Goal: Task Accomplishment & Management: Use online tool/utility

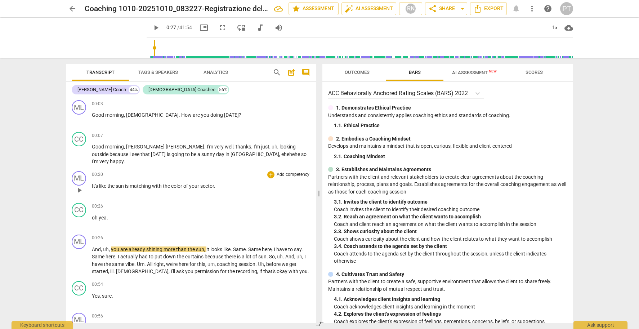
click at [286, 171] on p "Add competency" at bounding box center [293, 174] width 34 height 6
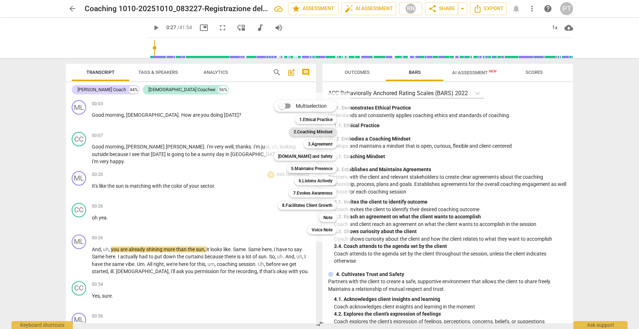
click at [316, 132] on b "2.Coaching Mindset" at bounding box center [313, 132] width 39 height 9
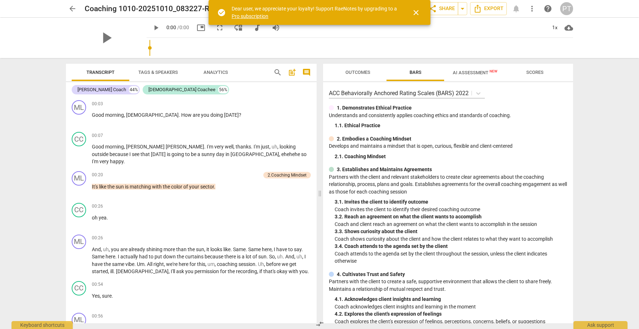
click at [417, 13] on span "close" at bounding box center [416, 12] width 9 height 9
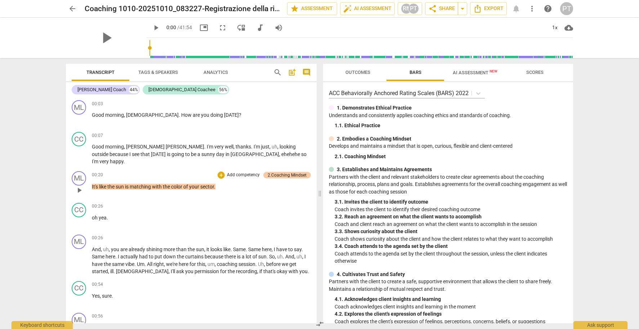
click at [300, 172] on div "2.Coaching Mindset" at bounding box center [287, 175] width 39 height 6
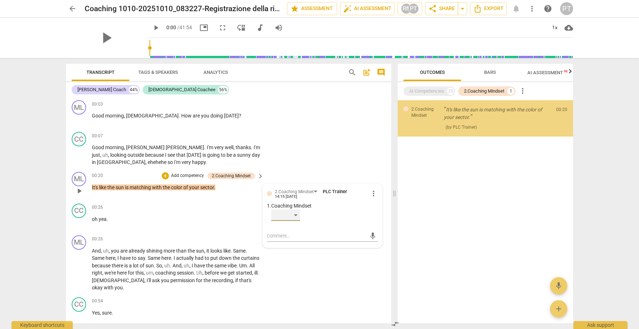
click at [295, 215] on div "​" at bounding box center [285, 215] width 29 height 12
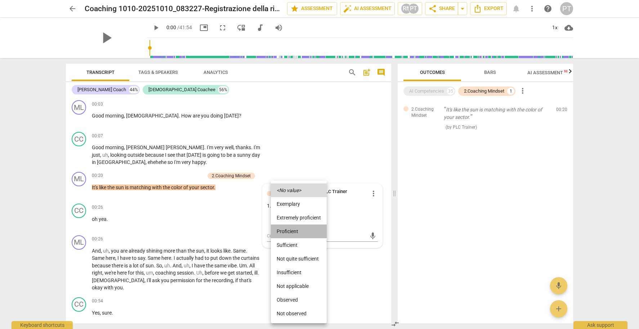
click at [298, 233] on li "Proficient" at bounding box center [299, 231] width 56 height 14
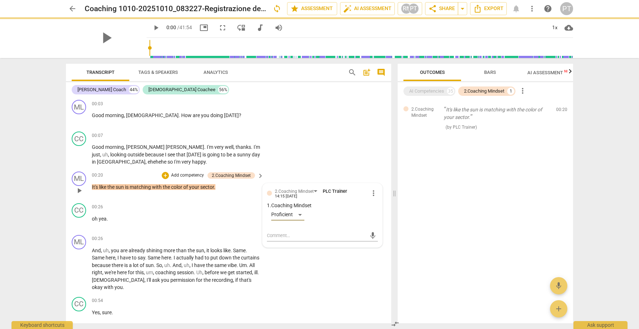
click at [190, 174] on p "Add competency" at bounding box center [187, 175] width 34 height 6
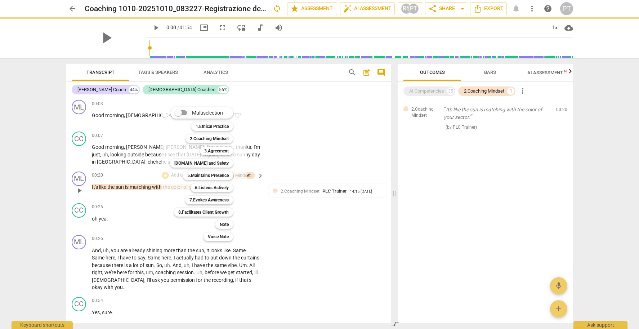
scroll to position [1, 0]
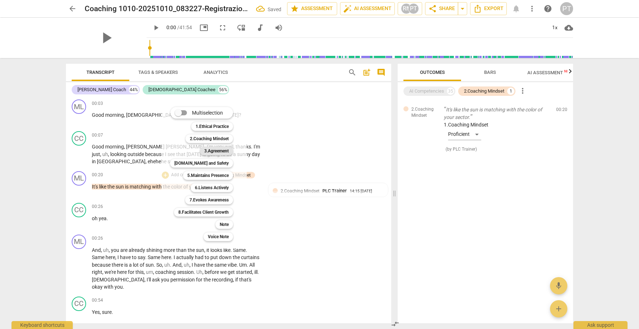
click at [215, 151] on b "3.Agreement" at bounding box center [216, 151] width 24 height 9
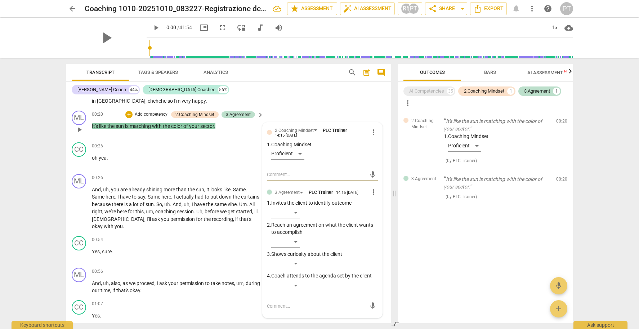
scroll to position [81, 0]
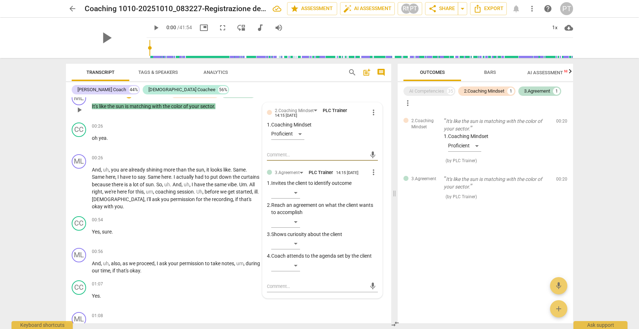
click at [370, 172] on span "more_vert" at bounding box center [373, 172] width 9 height 9
click at [378, 185] on li "Delete" at bounding box center [379, 185] width 25 height 14
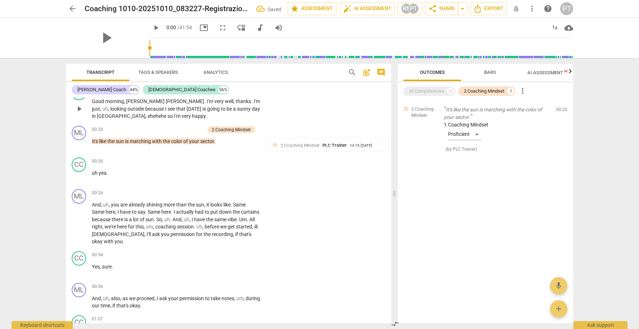
scroll to position [47, 0]
click at [190, 128] on p "Add competency" at bounding box center [187, 129] width 34 height 6
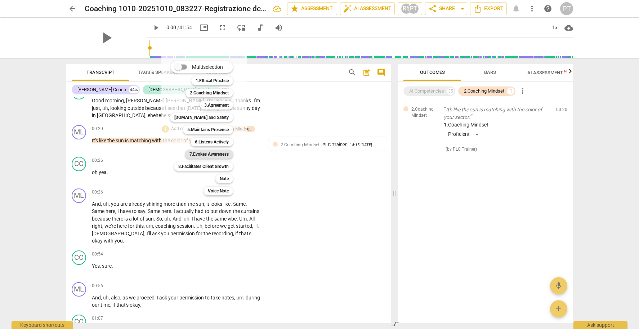
click at [212, 154] on b "7.Evokes Awareness" at bounding box center [208, 154] width 39 height 9
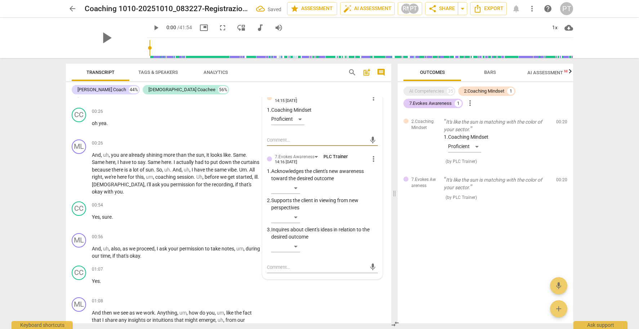
scroll to position [96, 0]
click at [299, 214] on div "​" at bounding box center [285, 217] width 29 height 12
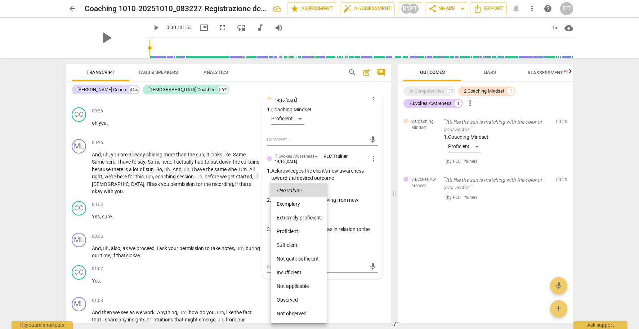
drag, startPoint x: 302, startPoint y: 234, endPoint x: 256, endPoint y: 198, distance: 57.4
click at [302, 234] on li "Proficient" at bounding box center [299, 231] width 56 height 14
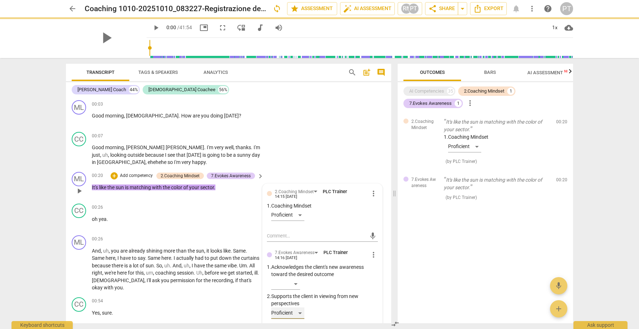
scroll to position [0, 0]
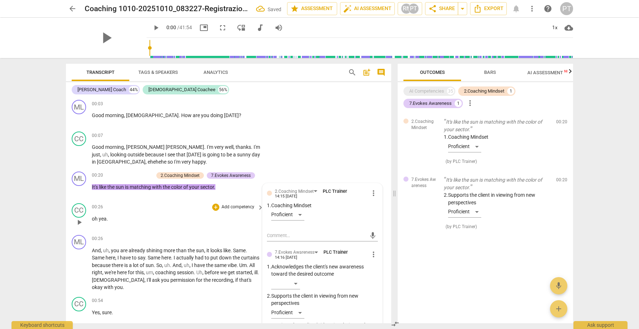
click at [218, 222] on div "00:26 + Add competency keyboard_arrow_right oh yea ." at bounding box center [178, 216] width 173 height 26
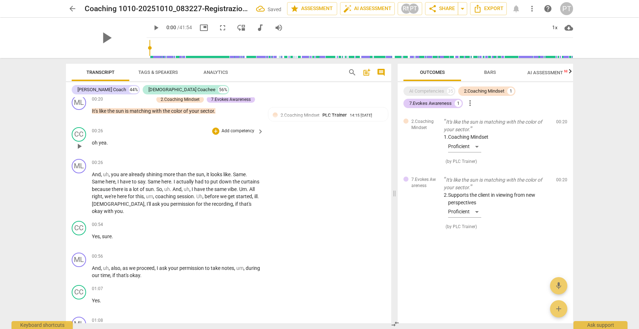
scroll to position [77, 0]
click at [76, 190] on span "play_arrow" at bounding box center [79, 192] width 9 height 9
click at [80, 190] on span "play_arrow" at bounding box center [79, 192] width 9 height 9
click at [152, 27] on span "play_arrow" at bounding box center [156, 27] width 9 height 9
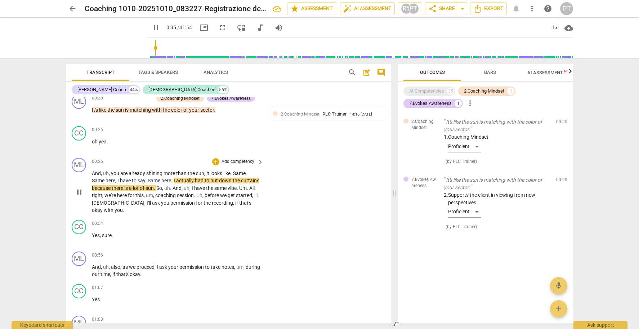
click at [80, 191] on span "pause" at bounding box center [79, 192] width 9 height 9
type input "35"
click at [234, 171] on span "Same" at bounding box center [239, 173] width 13 height 6
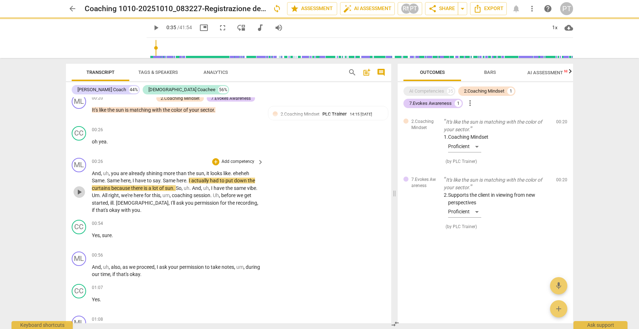
click at [79, 188] on span "play_arrow" at bounding box center [79, 192] width 9 height 9
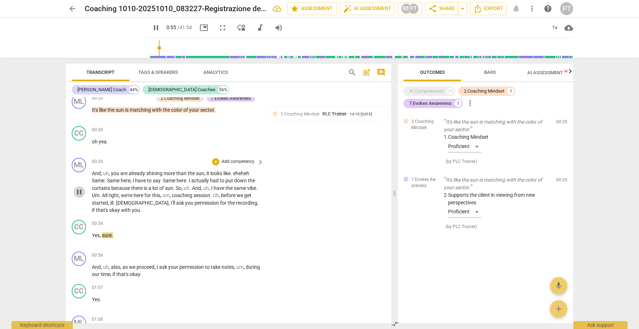
click at [80, 189] on span "pause" at bounding box center [79, 192] width 9 height 9
click at [245, 159] on p "Add competency" at bounding box center [238, 162] width 34 height 6
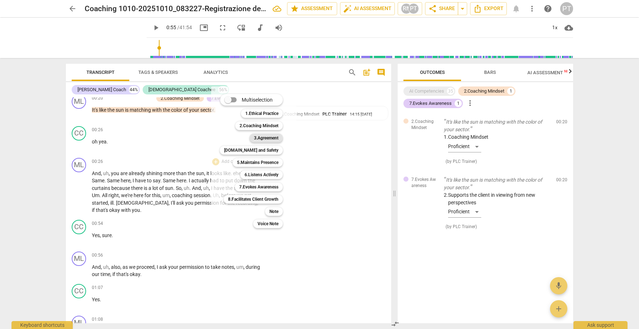
click at [267, 139] on b "3.Agreement" at bounding box center [266, 138] width 24 height 9
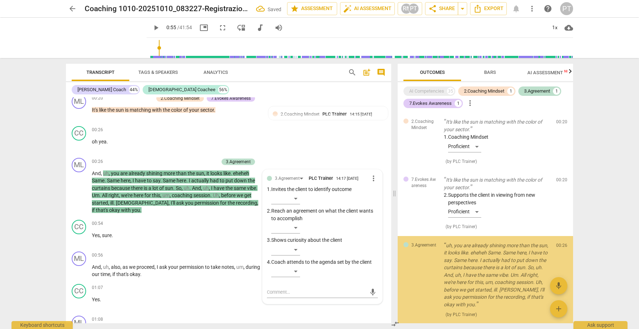
scroll to position [33, 0]
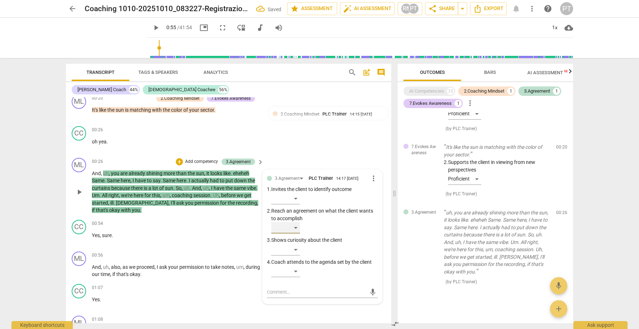
click at [294, 227] on div "​" at bounding box center [285, 228] width 29 height 12
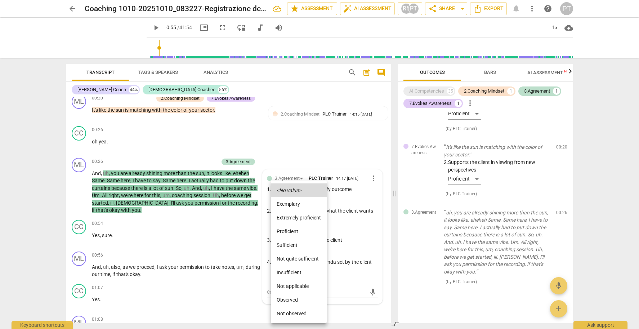
click at [305, 219] on li "Extremely proficient" at bounding box center [299, 218] width 56 height 14
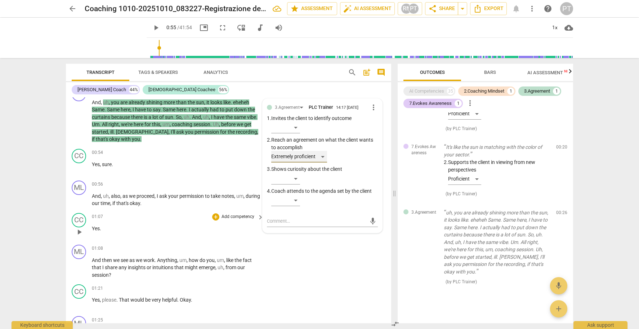
scroll to position [152, 0]
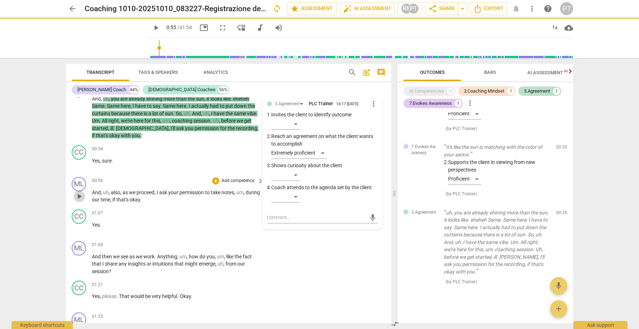
click at [81, 195] on span "play_arrow" at bounding box center [79, 196] width 9 height 9
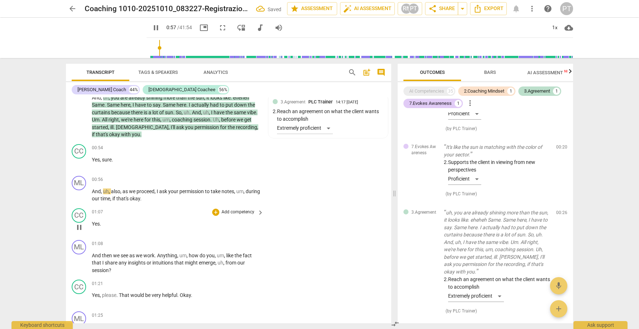
scroll to position [0, 0]
click at [79, 192] on span "pause" at bounding box center [79, 195] width 9 height 9
click at [248, 178] on p "Add competency" at bounding box center [238, 180] width 34 height 6
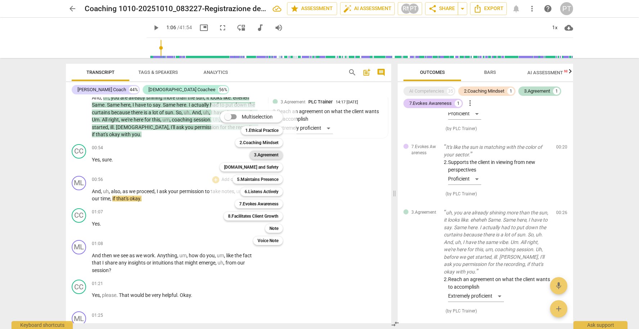
click at [270, 153] on b "3.Agreement" at bounding box center [266, 155] width 24 height 9
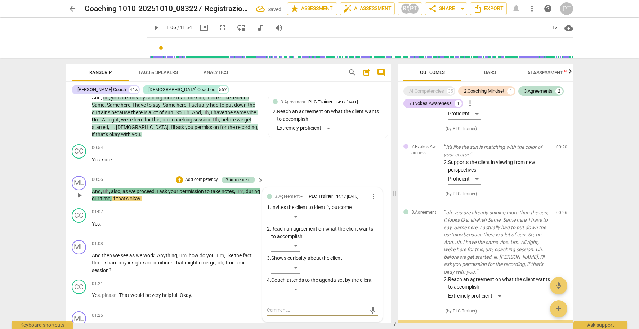
scroll to position [104, 0]
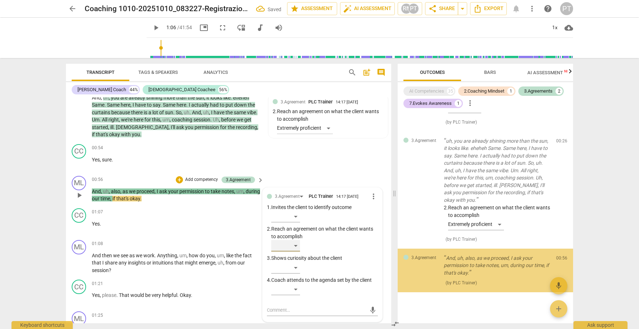
click at [295, 240] on div "​" at bounding box center [285, 246] width 29 height 12
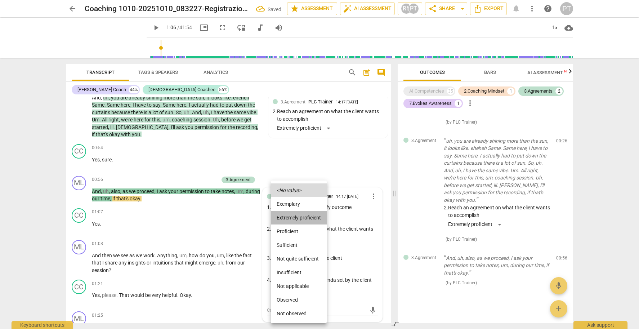
click at [297, 218] on li "Extremely proficient" at bounding box center [299, 218] width 56 height 14
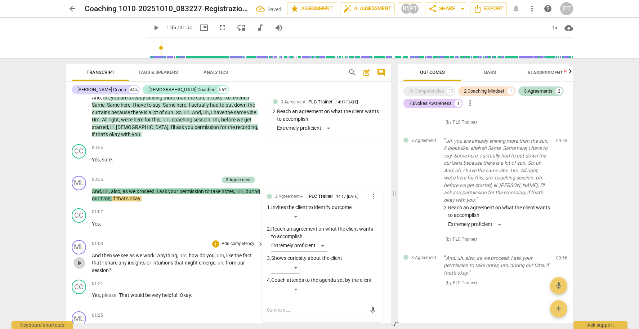
drag, startPoint x: 84, startPoint y: 260, endPoint x: 89, endPoint y: 257, distance: 5.8
click at [84, 260] on span "play_arrow" at bounding box center [79, 263] width 12 height 9
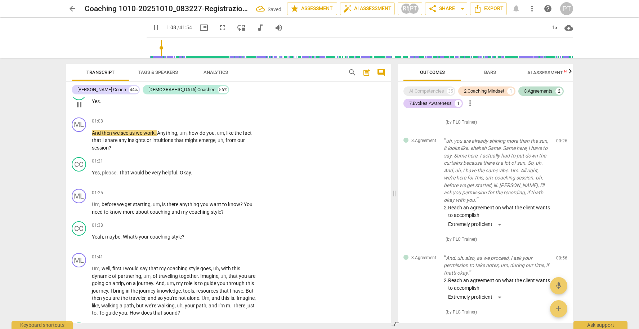
scroll to position [274, 0]
drag, startPoint x: 79, startPoint y: 137, endPoint x: 122, endPoint y: 124, distance: 45.5
click at [79, 138] on span "pause" at bounding box center [79, 142] width 9 height 9
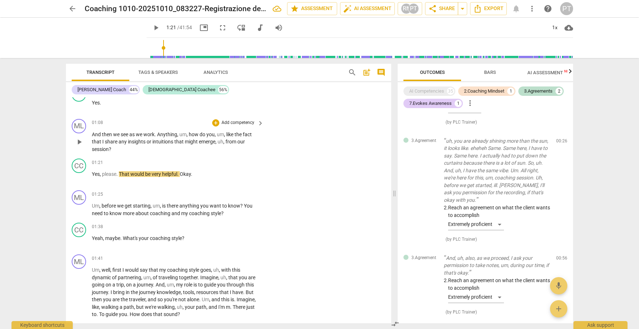
click at [246, 120] on p "Add competency" at bounding box center [238, 123] width 34 height 6
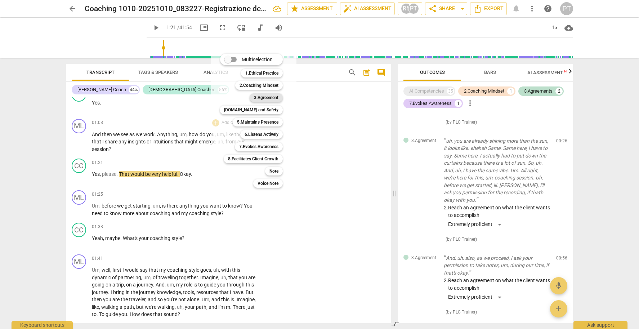
click at [273, 95] on b "3.Agreement" at bounding box center [266, 97] width 24 height 9
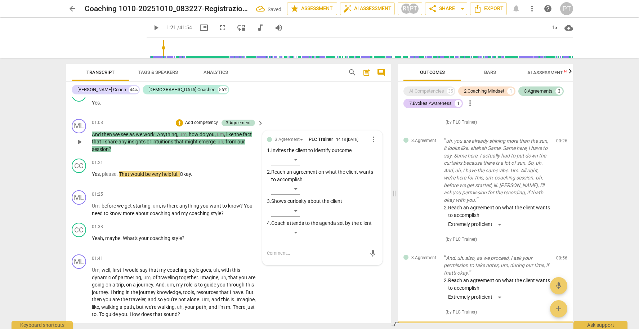
scroll to position [183, 0]
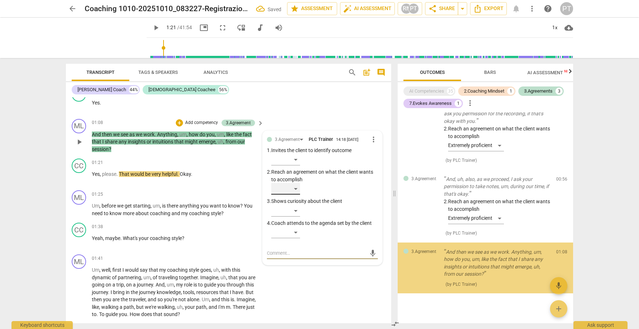
click at [294, 186] on div "​" at bounding box center [285, 189] width 29 height 12
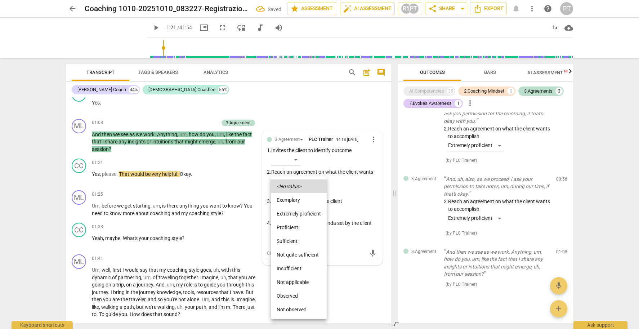
click at [293, 212] on li "Extremely proficient" at bounding box center [299, 214] width 56 height 14
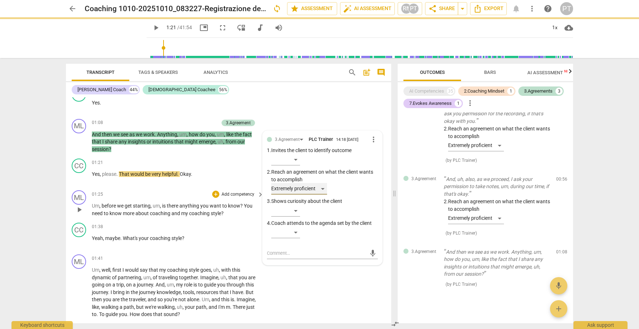
scroll to position [311, 0]
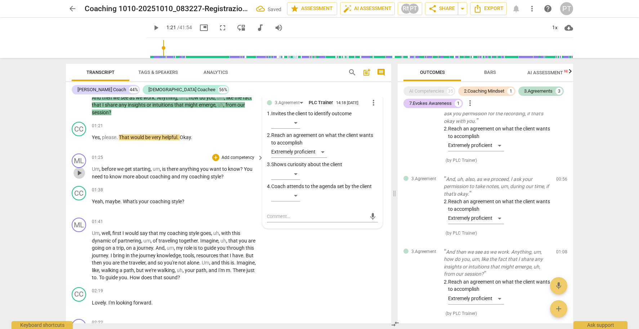
click at [80, 171] on span "play_arrow" at bounding box center [79, 173] width 9 height 9
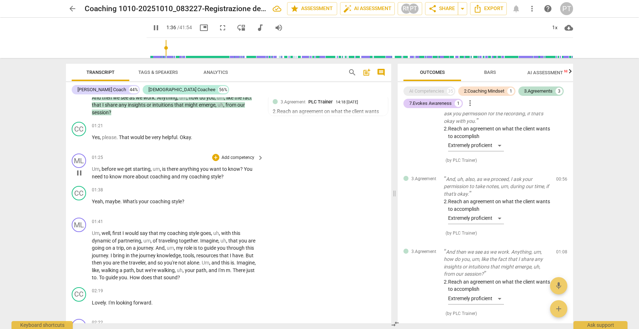
click at [82, 170] on span "pause" at bounding box center [79, 173] width 9 height 9
click at [232, 155] on p "Add competency" at bounding box center [238, 158] width 34 height 6
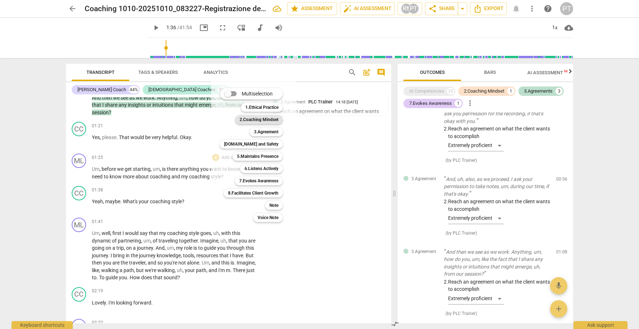
click at [266, 118] on b "2.Coaching Mindset" at bounding box center [259, 119] width 39 height 9
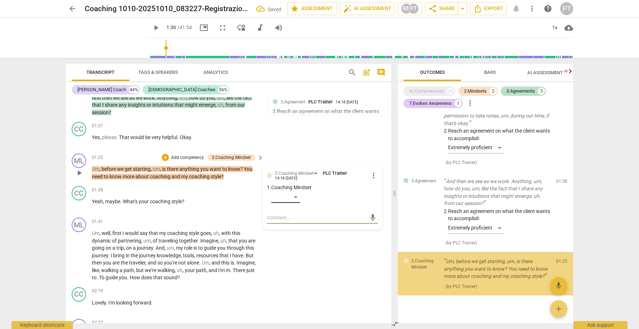
scroll to position [255, 0]
click at [294, 195] on div "​" at bounding box center [285, 197] width 29 height 12
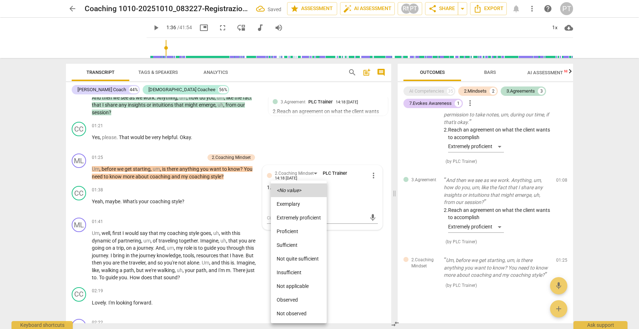
click at [299, 230] on li "Proficient" at bounding box center [299, 231] width 56 height 14
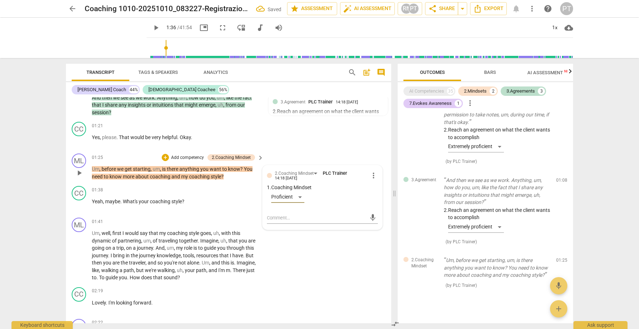
click at [194, 155] on p "Add competency" at bounding box center [187, 158] width 34 height 6
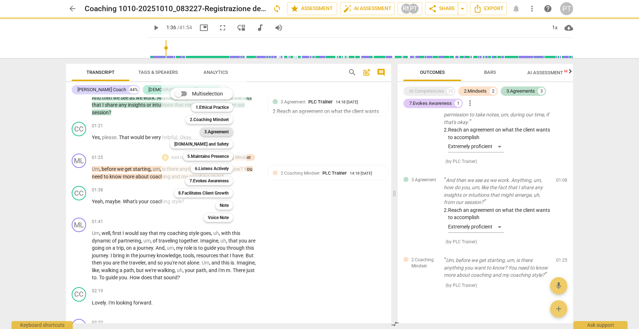
click at [221, 131] on b "3.Agreement" at bounding box center [216, 132] width 24 height 9
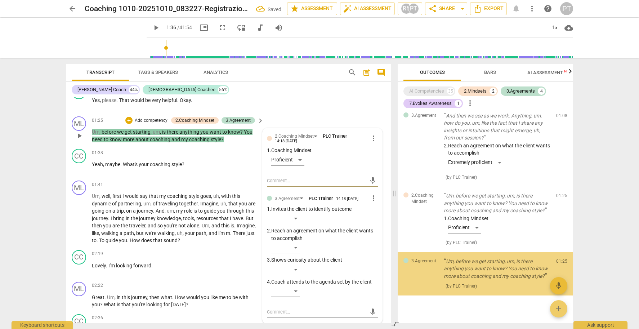
scroll to position [348, 0]
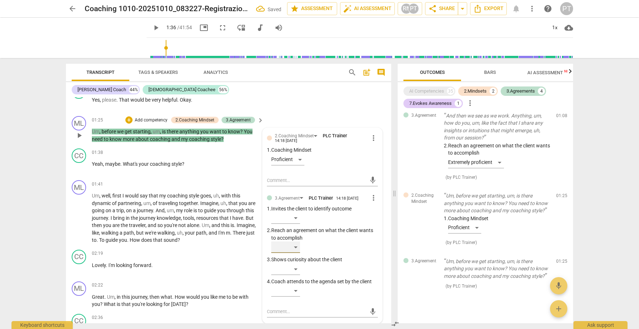
click at [297, 242] on div "​" at bounding box center [285, 247] width 29 height 12
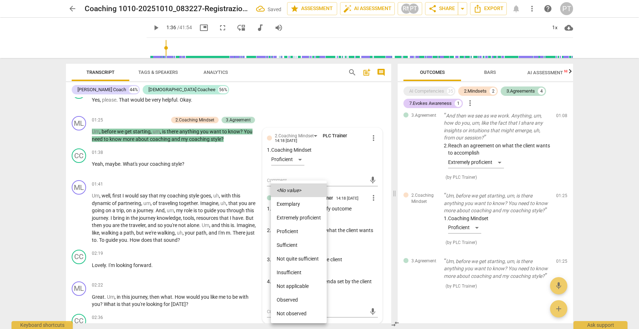
click at [311, 218] on li "Extremely proficient" at bounding box center [299, 218] width 56 height 14
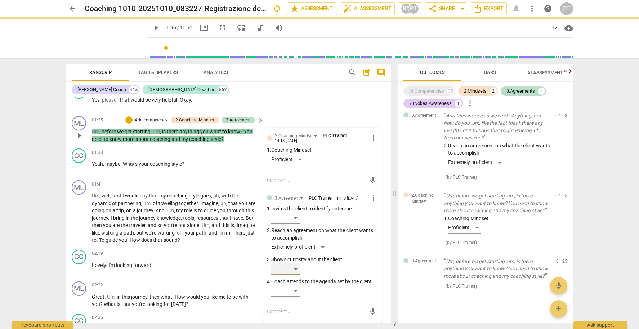
click at [294, 266] on div "​" at bounding box center [285, 269] width 29 height 12
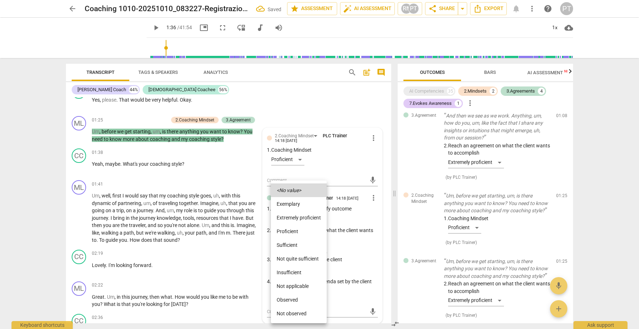
click at [296, 230] on li "Proficient" at bounding box center [299, 231] width 56 height 14
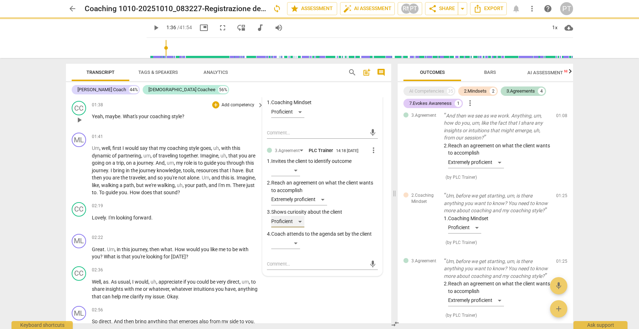
scroll to position [336, 0]
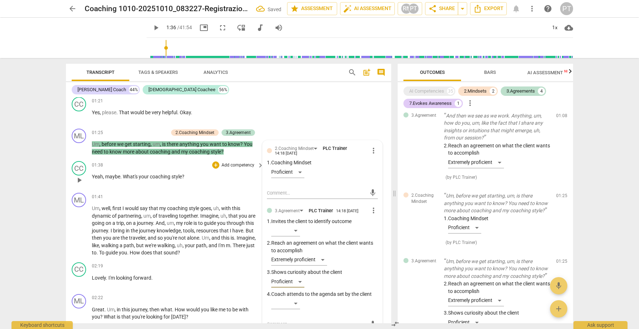
click at [80, 177] on span "play_arrow" at bounding box center [79, 180] width 9 height 9
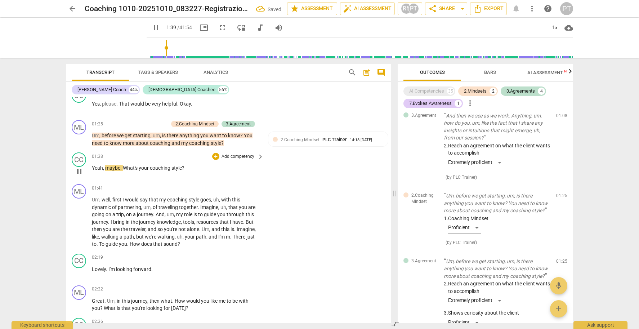
scroll to position [358, 0]
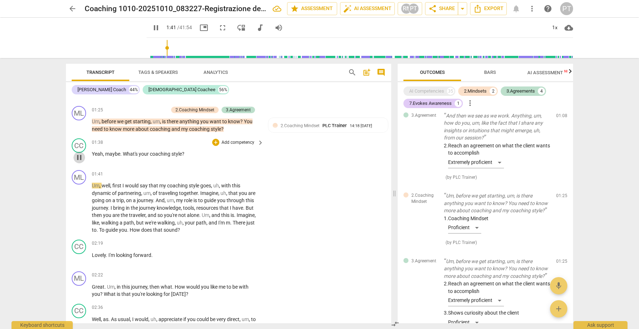
click at [80, 157] on span "pause" at bounding box center [79, 157] width 9 height 9
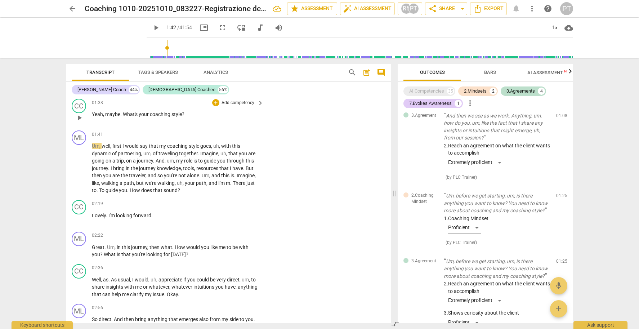
scroll to position [410, 0]
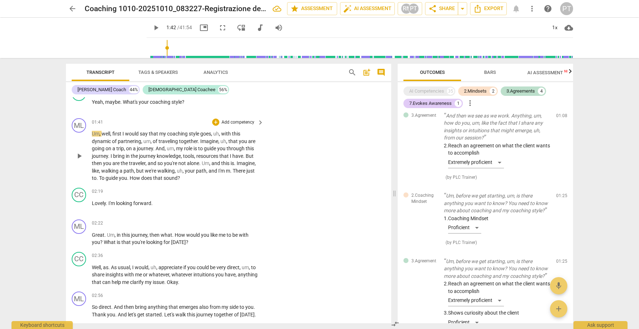
click at [81, 152] on span "play_arrow" at bounding box center [79, 156] width 9 height 9
click at [75, 202] on span "pause" at bounding box center [79, 206] width 12 height 9
click at [80, 153] on span "play_arrow" at bounding box center [79, 156] width 9 height 9
click at [80, 152] on span "pause" at bounding box center [79, 156] width 9 height 9
click at [242, 121] on p "Add competency" at bounding box center [238, 122] width 34 height 6
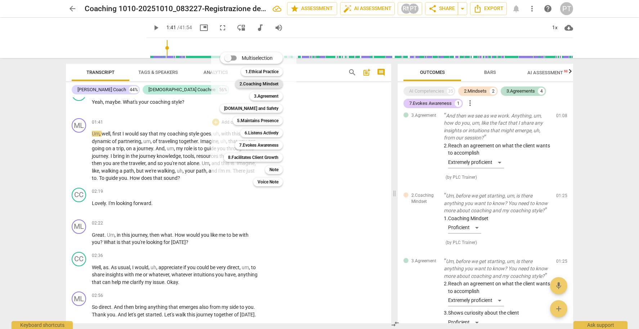
click at [271, 83] on b "2.Coaching Mindset" at bounding box center [259, 84] width 39 height 9
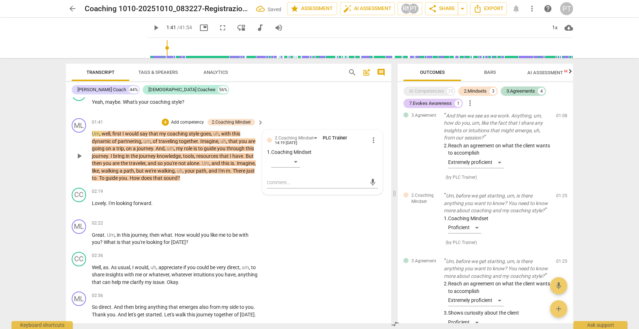
scroll to position [470, 0]
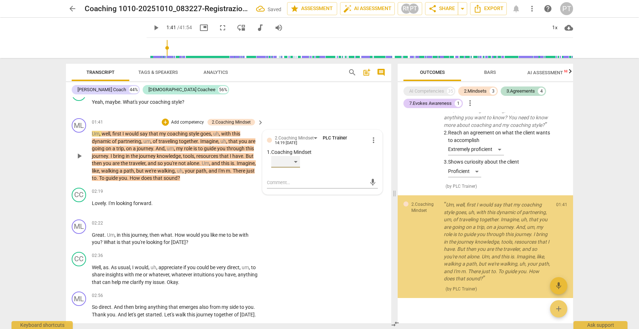
click at [295, 157] on div "​" at bounding box center [285, 162] width 29 height 12
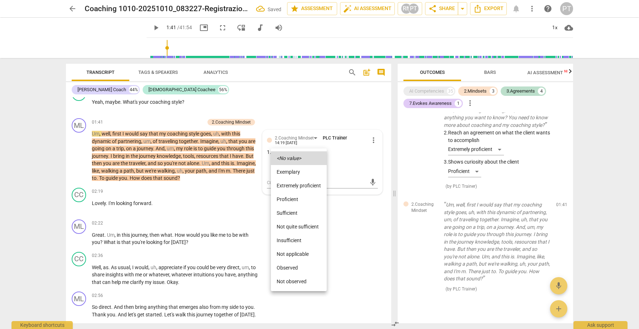
click at [303, 185] on li "Extremely proficient" at bounding box center [299, 186] width 56 height 14
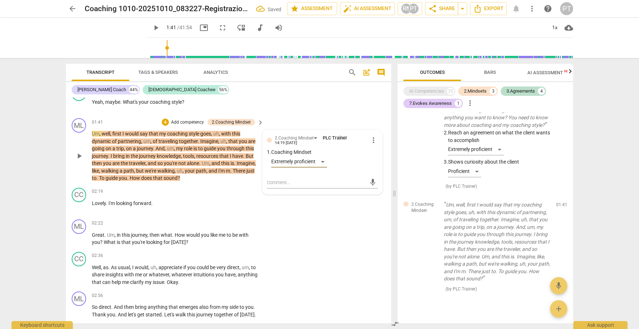
click at [194, 120] on p "Add competency" at bounding box center [187, 122] width 34 height 6
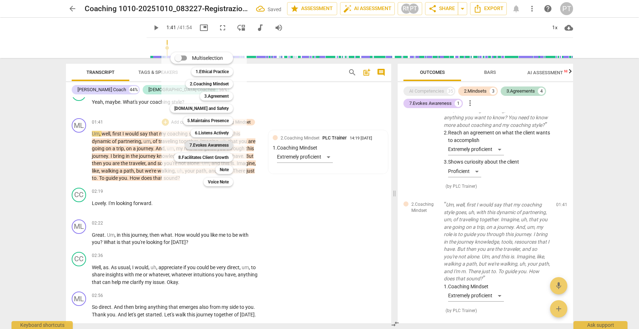
click at [216, 147] on b "7.Evokes Awareness" at bounding box center [208, 145] width 39 height 9
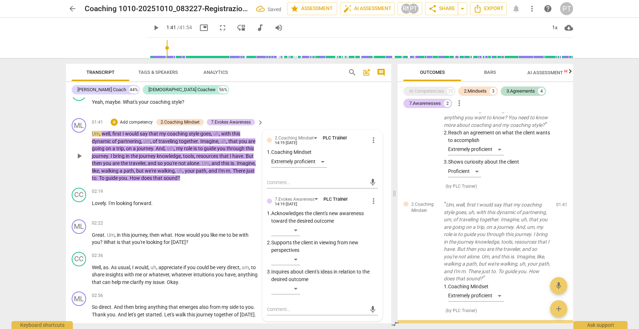
scroll to position [593, 0]
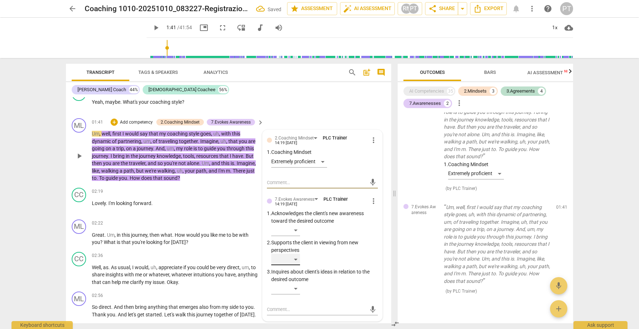
click at [297, 254] on div "​" at bounding box center [285, 260] width 29 height 12
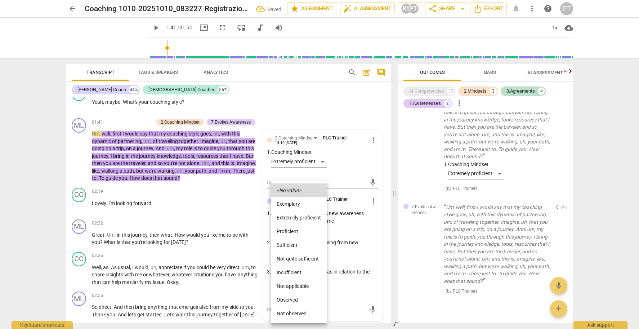
click at [296, 215] on li "Extremely proficient" at bounding box center [299, 218] width 56 height 14
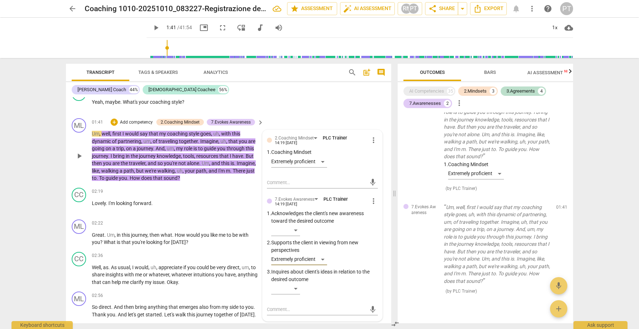
click at [143, 119] on p "Add competency" at bounding box center [136, 122] width 34 height 6
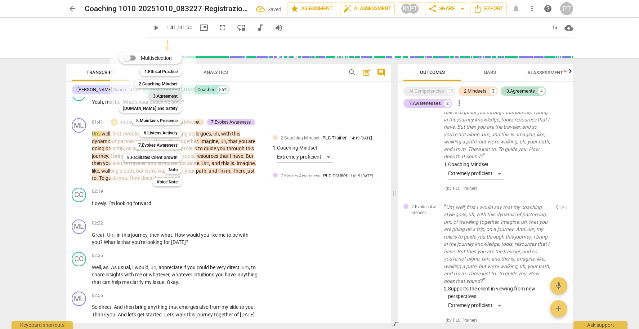
click at [164, 93] on b "3.Agreement" at bounding box center [165, 96] width 24 height 9
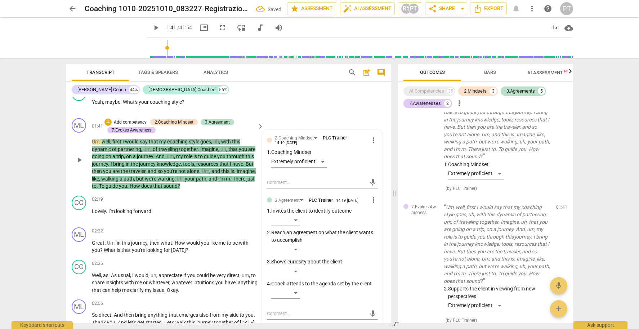
scroll to position [722, 0]
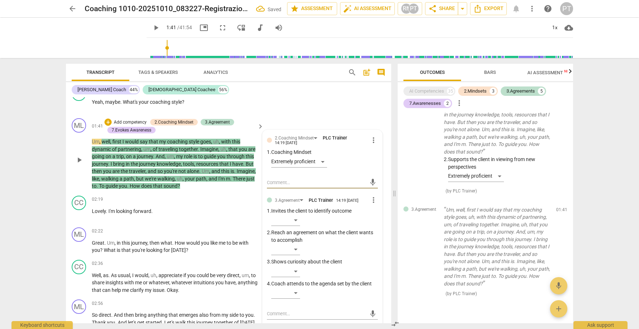
click at [297, 252] on div "​" at bounding box center [324, 251] width 107 height 14
click at [296, 247] on div "​" at bounding box center [285, 250] width 29 height 12
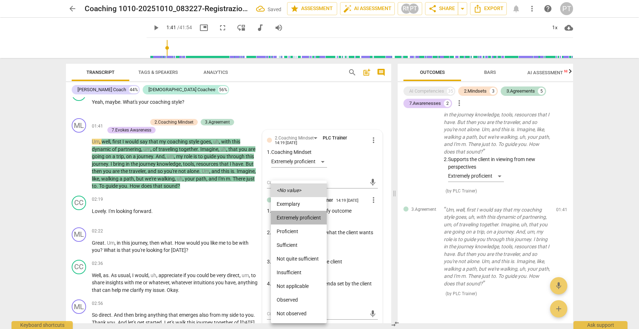
click at [299, 218] on li "Extremely proficient" at bounding box center [299, 218] width 56 height 14
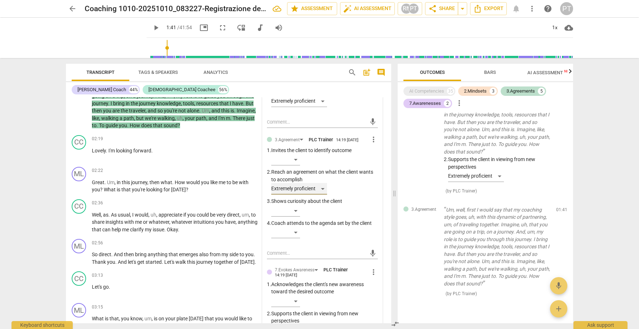
scroll to position [483, 0]
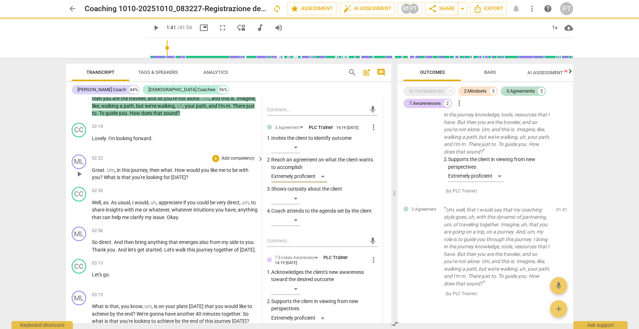
click at [79, 170] on span "play_arrow" at bounding box center [79, 174] width 9 height 9
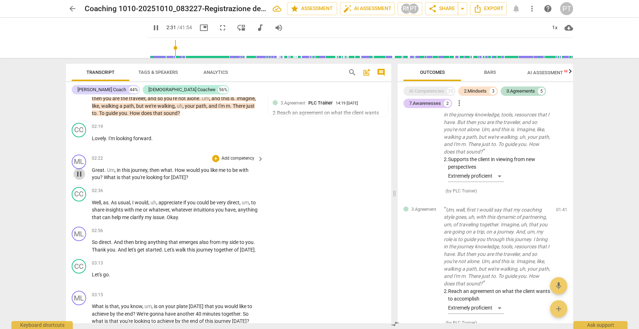
click at [81, 170] on span "pause" at bounding box center [79, 174] width 9 height 9
type input "152"
click at [235, 155] on p "Add competency" at bounding box center [238, 158] width 34 height 6
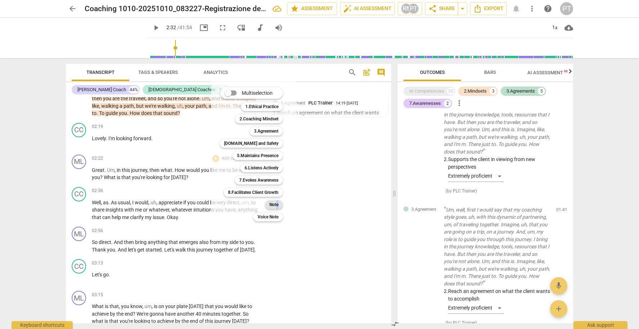
click at [276, 207] on b "Note" at bounding box center [273, 204] width 9 height 9
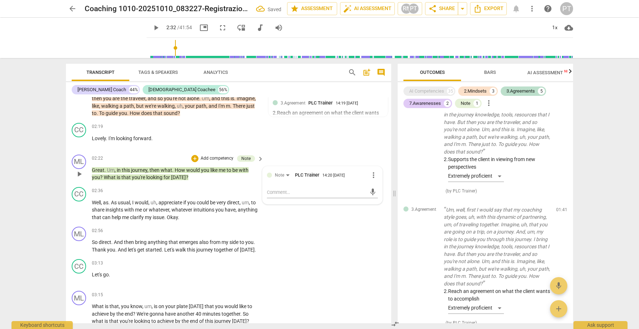
scroll to position [792, 0]
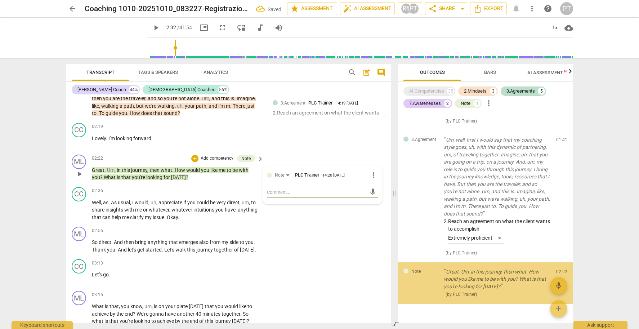
click at [286, 189] on textarea at bounding box center [316, 192] width 99 height 7
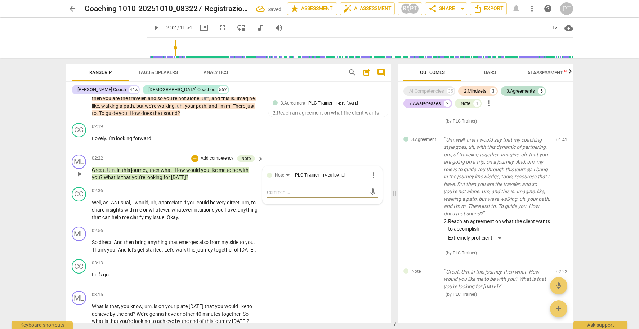
type textarea "o"
type textarea "on"
type textarea "one"
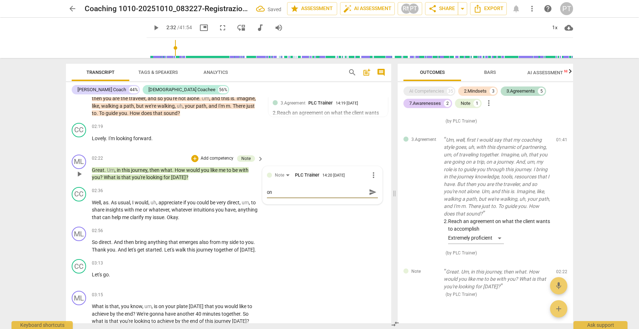
type textarea "one"
type textarea "one q"
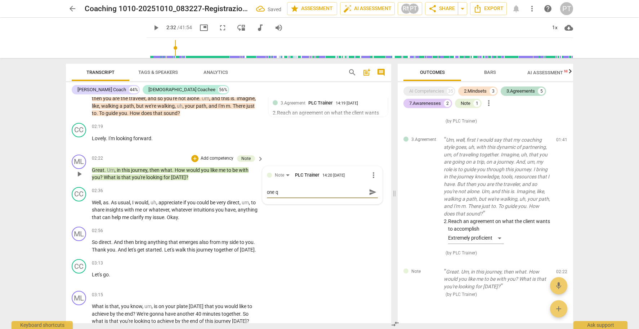
type textarea "one qu"
type textarea "one que"
type textarea "one ques"
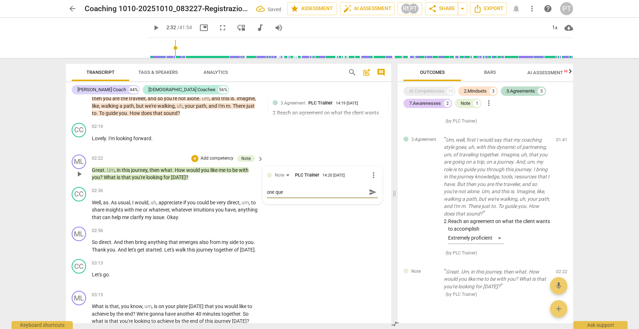
type textarea "one ques"
type textarea "one quest"
type textarea "one questi"
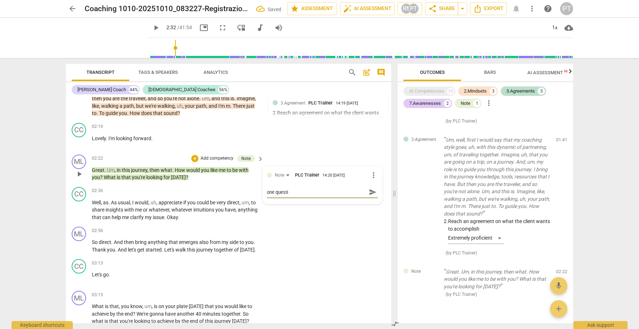
type textarea "one questio"
type textarea "one question"
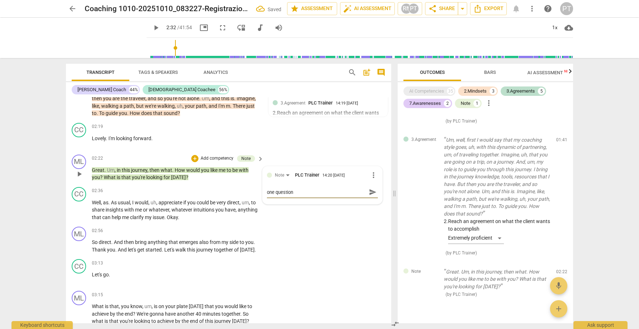
type textarea "one question"
type textarea "one question a"
type textarea "one question at"
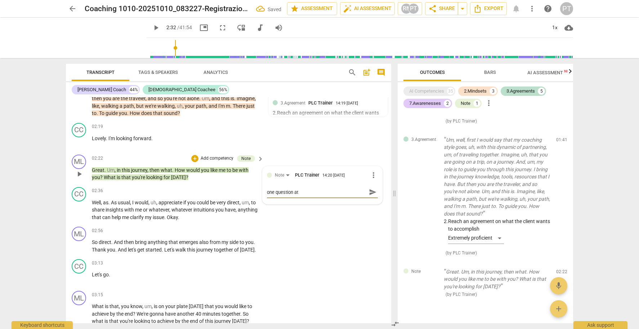
type textarea "one question at"
type textarea "one question at t"
type textarea "one question at th"
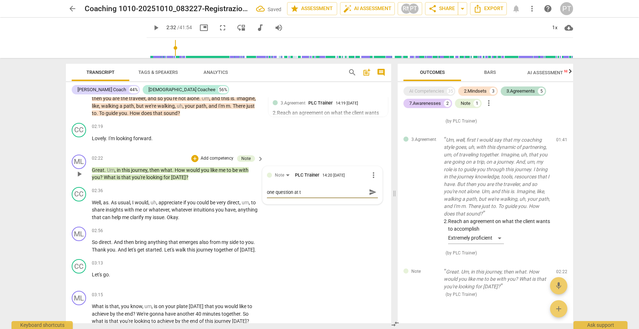
type textarea "one question at th"
type textarea "one question at the"
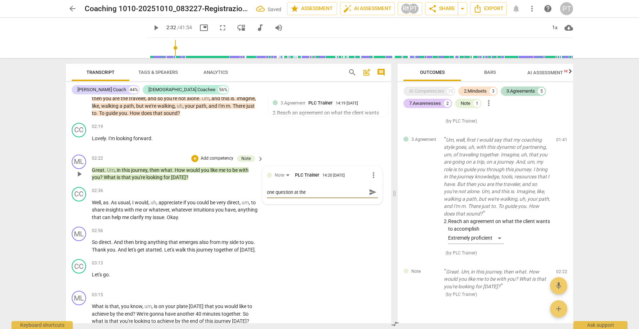
type textarea "one question at the t"
type textarea "one question at the ti"
type textarea "one question at the [PERSON_NAME]"
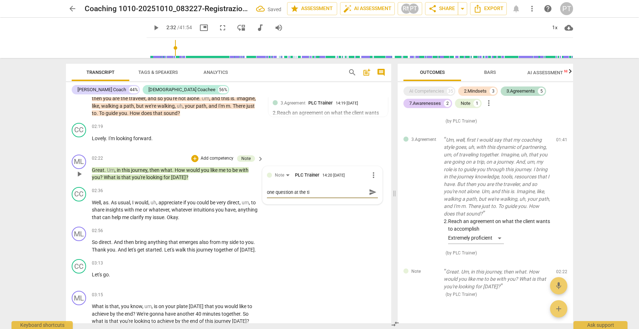
type textarea "one question at the [PERSON_NAME]"
type textarea "one question at the time"
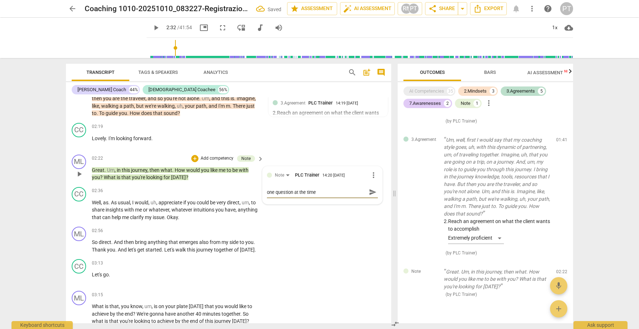
type textarea "one question at the time a"
type textarea "one question at the time an"
type textarea "one question at the time and"
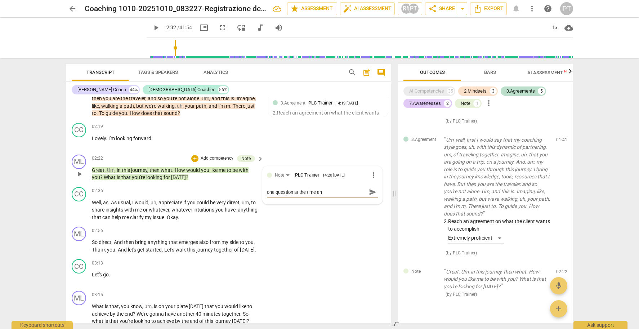
type textarea "one question at the time and"
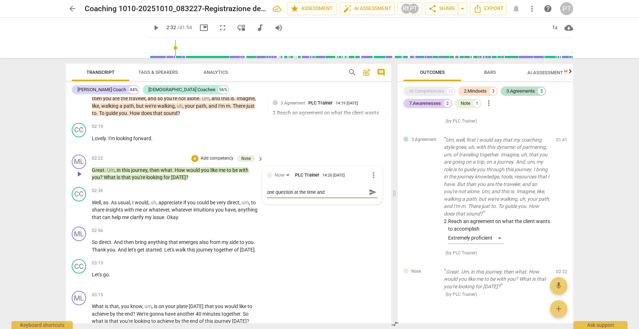
type textarea "one question at the time an"
type textarea "one question at the time a"
type textarea "one question at the time"
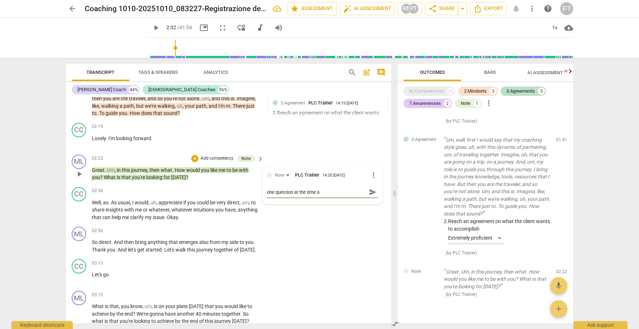
type textarea "one question at the time"
type textarea "one question at the time."
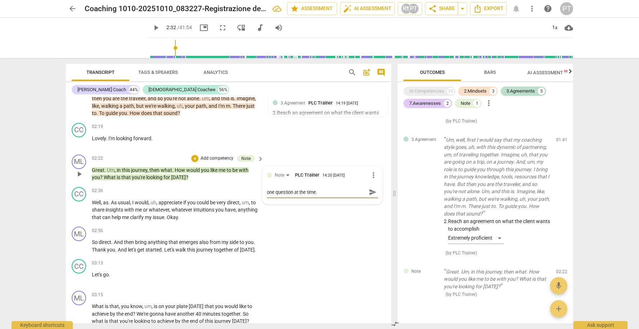
type textarea "one question at the time"
type textarea "one question at the time o"
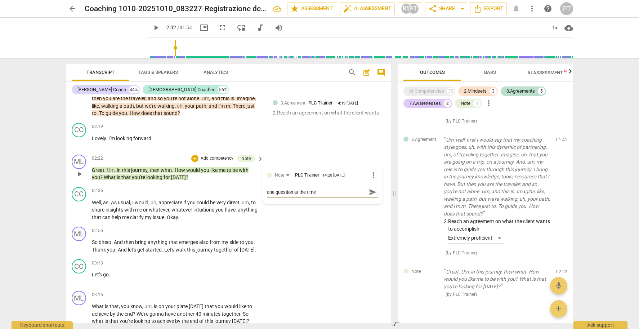
type textarea "one question at the time o"
type textarea "one question at the time ot"
type textarea "one question at the time oth"
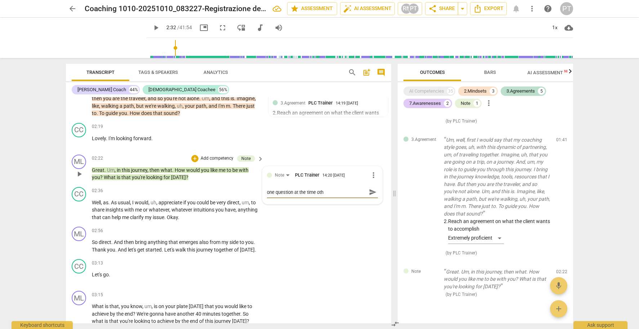
type textarea "one question at the time othe"
type textarea "one question at the time other"
type textarea "one question at the time otherw"
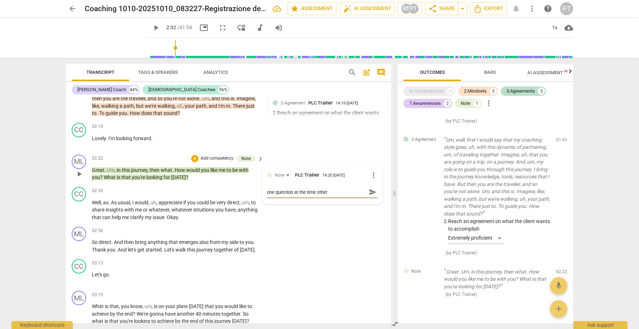
type textarea "one question at the time otherw"
type textarea "one question at the time otherwi"
type textarea "one question at the time otherwis"
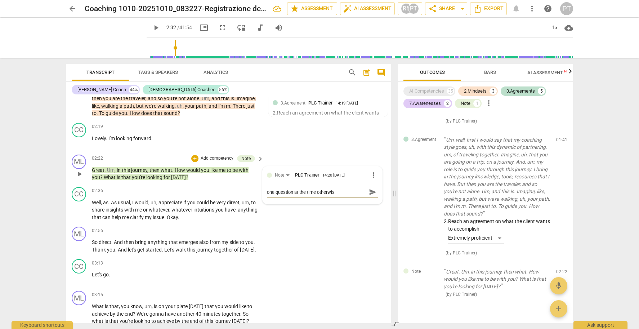
type textarea "one question at the time otherwise"
type textarea "one question at the time otherwise t"
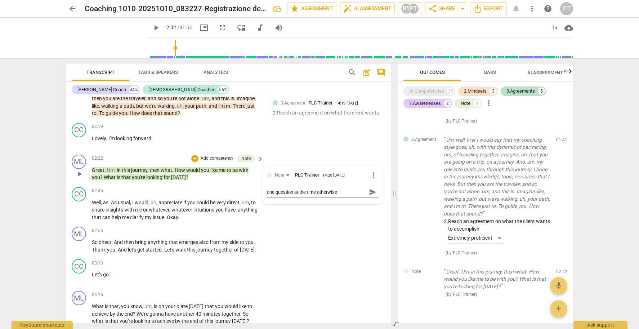
type textarea "one question at the time otherwise t"
type textarea "one question at the time otherwise th"
type textarea "one question at the time otherwise the"
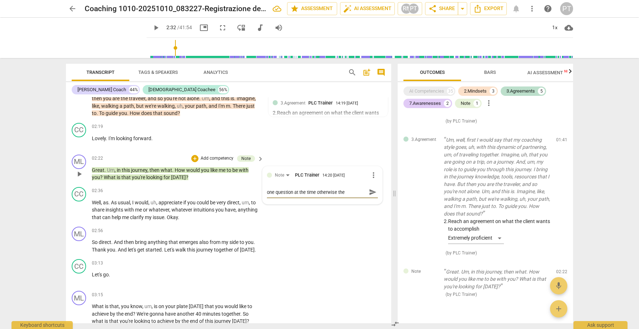
type textarea "one question at the time otherwise ther"
type textarea "one question at the time otherwise there"
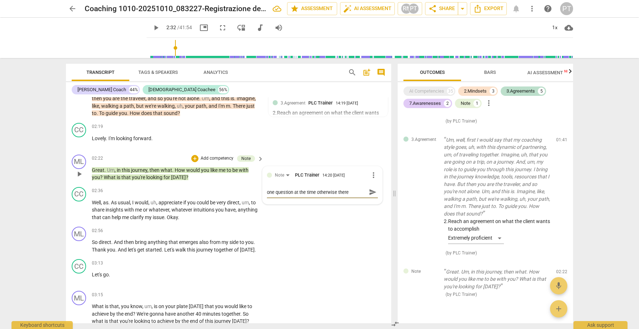
type textarea "one question at the time otherwise there"
type textarea "one question at the time otherwise there i"
type textarea "one question at the time otherwise there is"
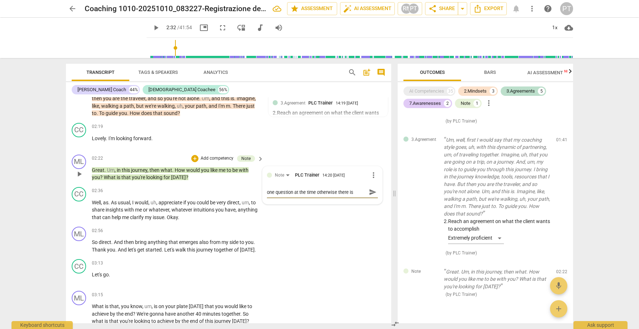
type textarea "one question at the time otherwise there is"
type textarea "one question at the time otherwise there is c"
type textarea "one question at the time otherwise there is co"
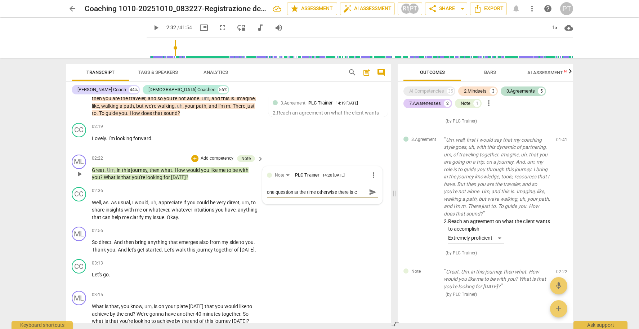
type textarea "one question at the time otherwise there is co"
type textarea "one question at the time otherwise there is con"
type textarea "one question at the time otherwise there is conf"
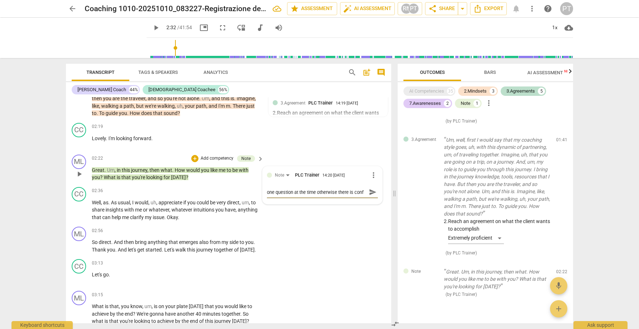
scroll to position [6, 0]
type textarea "one question at the time otherwise there is confu"
type textarea "one question at the time otherwise there is confus"
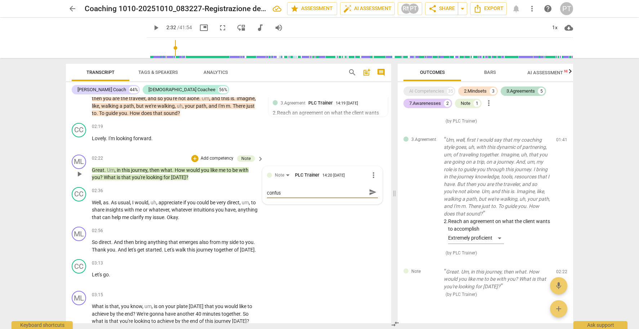
type textarea "one question at the time otherwise there is confusi"
type textarea "one question at the time otherwise there is confusio"
type textarea "one question at the time otherwise there is confusion"
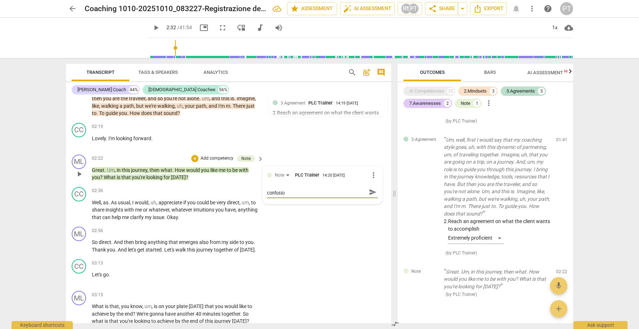
type textarea "one question at the time otherwise there is confusion"
type textarea "one question at the time otherwise there is confusion."
click at [211, 155] on p "Add competency" at bounding box center [217, 158] width 34 height 6
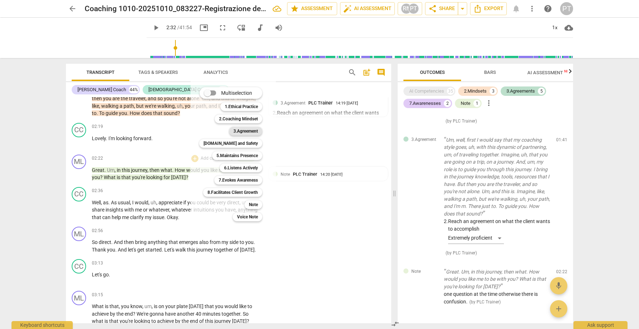
click at [246, 130] on b "3.Agreement" at bounding box center [245, 131] width 24 height 9
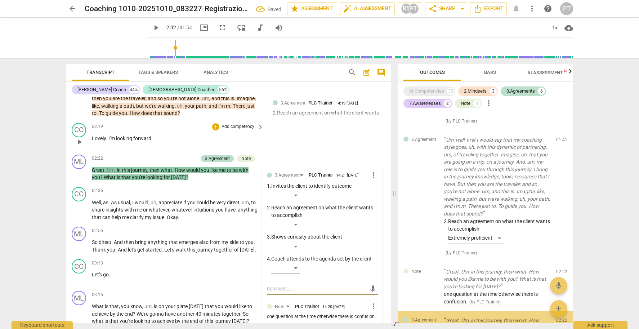
scroll to position [842, 0]
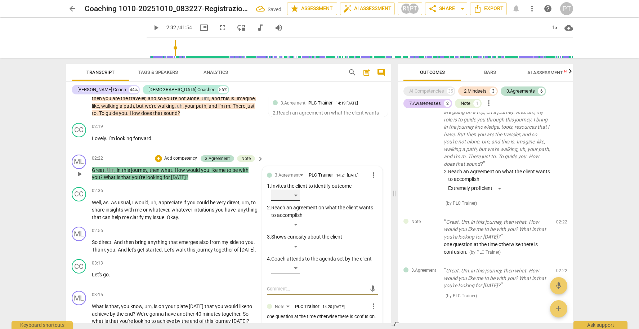
click at [293, 189] on div "​" at bounding box center [285, 195] width 29 height 12
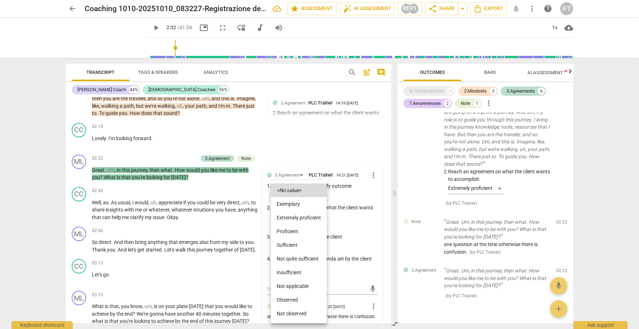
click at [290, 244] on li "Sufficient" at bounding box center [299, 245] width 56 height 14
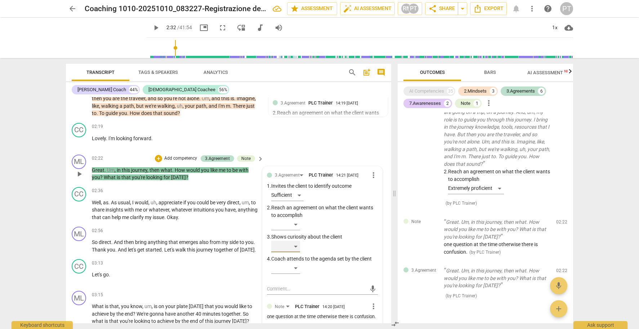
click at [295, 243] on div "​" at bounding box center [285, 247] width 29 height 12
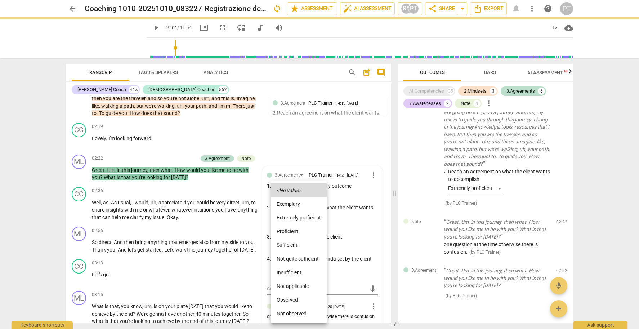
click at [298, 231] on li "Proficient" at bounding box center [299, 231] width 56 height 14
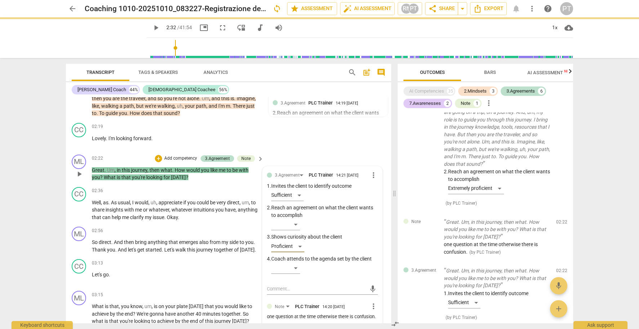
click at [177, 155] on p "Add competency" at bounding box center [181, 158] width 34 height 6
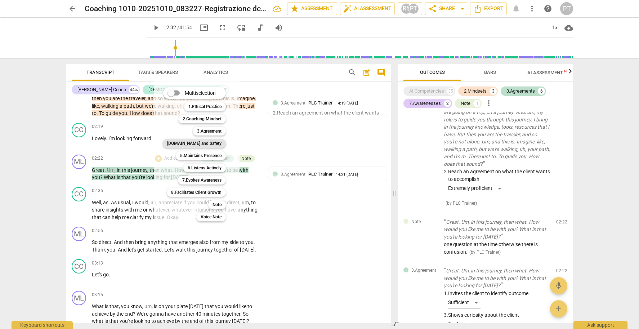
click at [210, 145] on b "[DOMAIN_NAME] and Safety" at bounding box center [194, 143] width 54 height 9
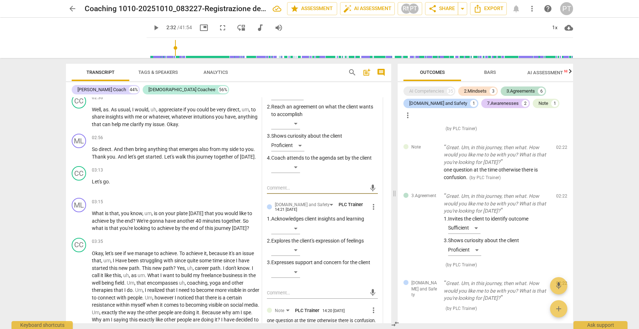
scroll to position [585, 0]
click at [189, 177] on p "Let's go ." at bounding box center [176, 181] width 168 height 8
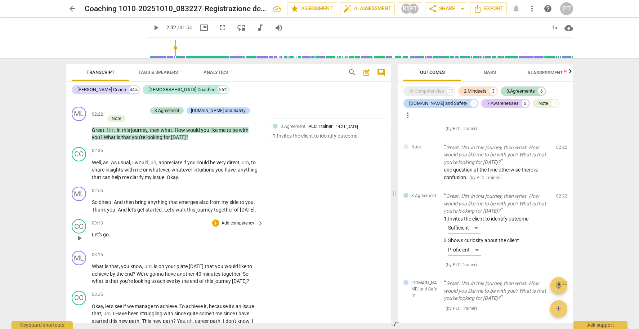
scroll to position [478, 0]
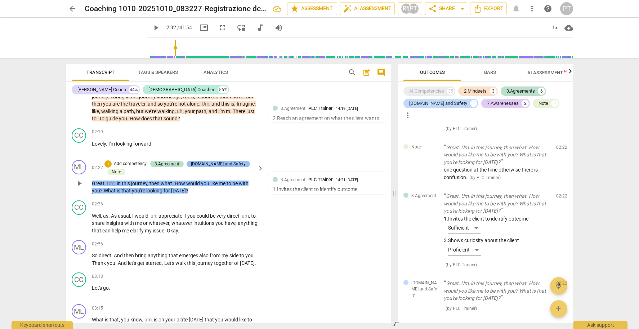
click at [219, 161] on div "[DOMAIN_NAME] and Safety" at bounding box center [218, 164] width 55 height 6
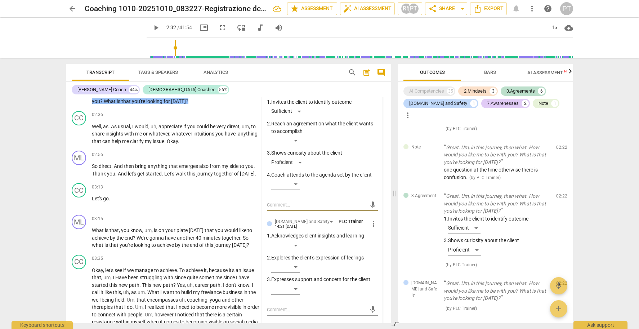
scroll to position [569, 0]
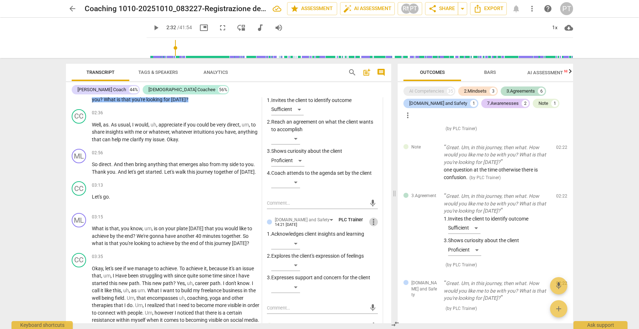
click at [369, 218] on span "more_vert" at bounding box center [373, 222] width 9 height 9
click at [374, 230] on li "Delete" at bounding box center [379, 230] width 25 height 14
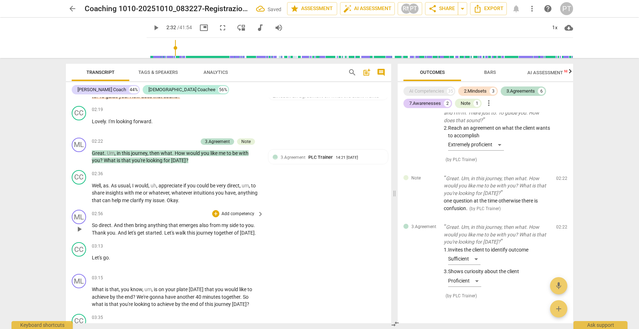
scroll to position [493, 0]
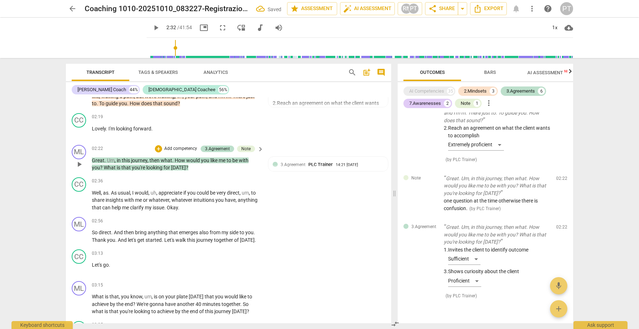
click at [170, 146] on p "Add competency" at bounding box center [181, 149] width 34 height 6
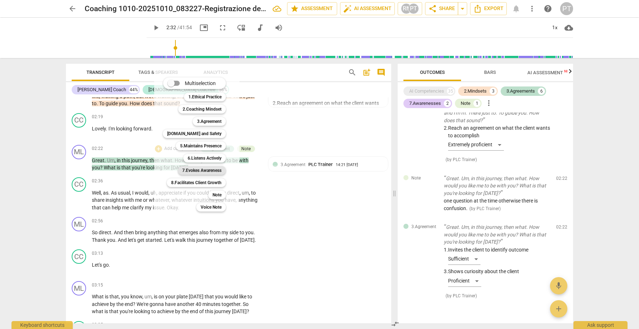
click at [212, 170] on b "7.Evokes Awareness" at bounding box center [201, 170] width 39 height 9
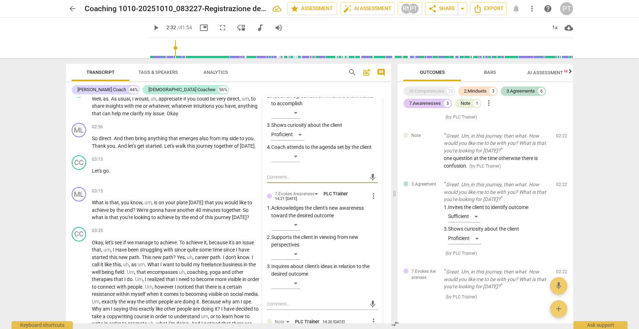
scroll to position [0, 0]
click at [296, 277] on div "​" at bounding box center [285, 283] width 29 height 12
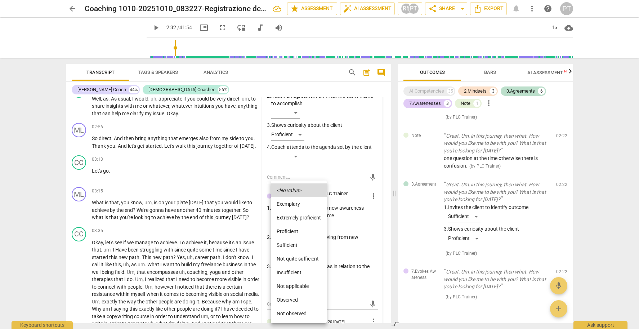
click at [296, 245] on li "Sufficient" at bounding box center [299, 245] width 56 height 14
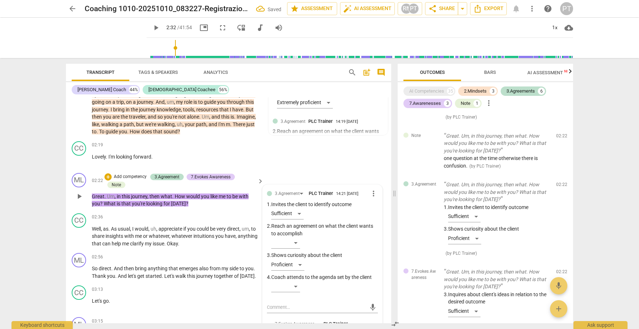
scroll to position [461, 0]
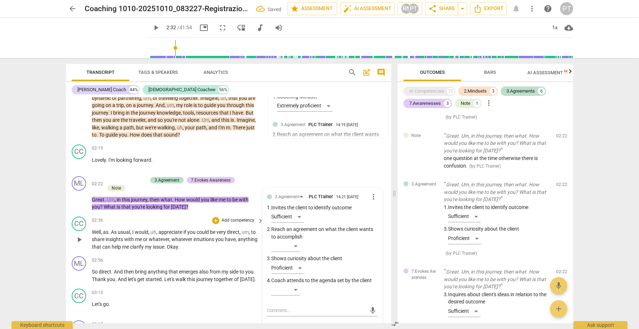
click at [187, 229] on span "if" at bounding box center [185, 232] width 4 height 6
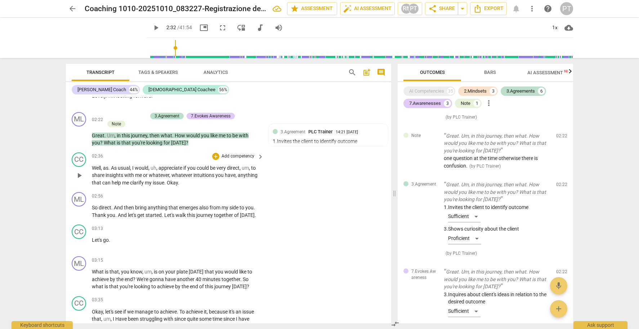
scroll to position [530, 0]
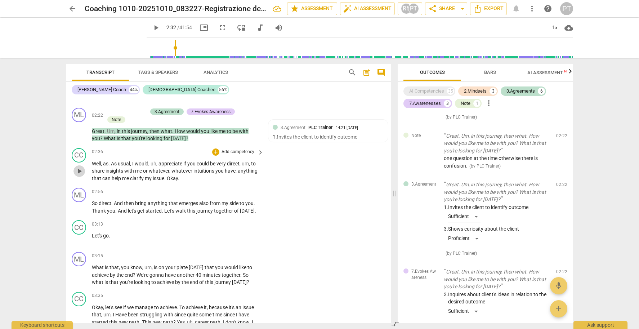
click at [77, 167] on span "play_arrow" at bounding box center [79, 171] width 9 height 9
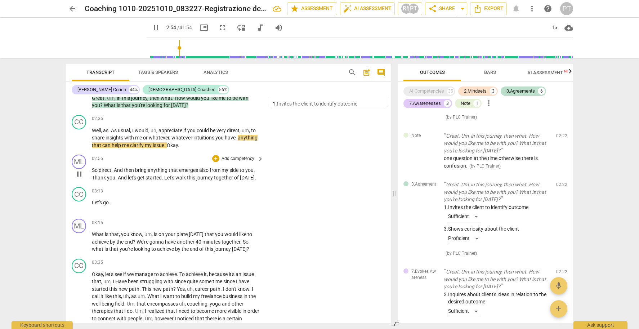
scroll to position [577, 0]
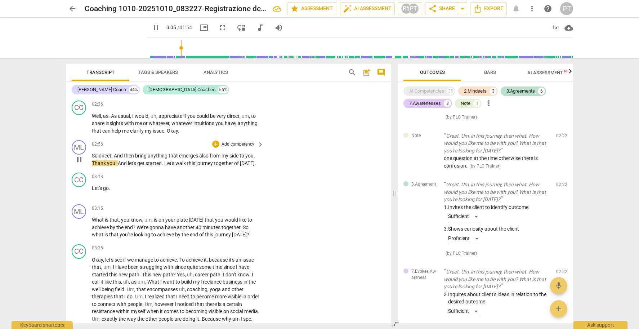
click at [79, 155] on span "pause" at bounding box center [79, 159] width 9 height 9
type input "185"
click at [265, 150] on div "ML play_arrow pause 02:56 + Add competency keyboard_arrow_right So direct . And…" at bounding box center [228, 153] width 325 height 32
click at [255, 153] on span "." at bounding box center [254, 156] width 1 height 6
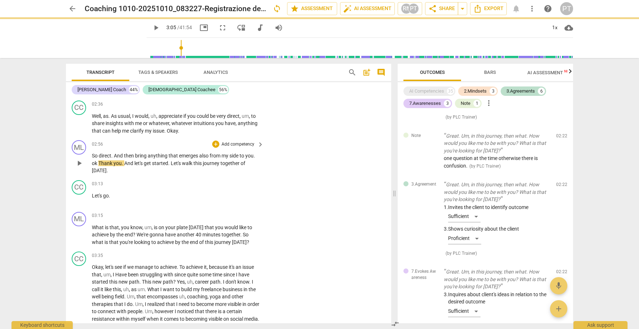
click at [92, 157] on span ". ok" at bounding box center [173, 159] width 163 height 13
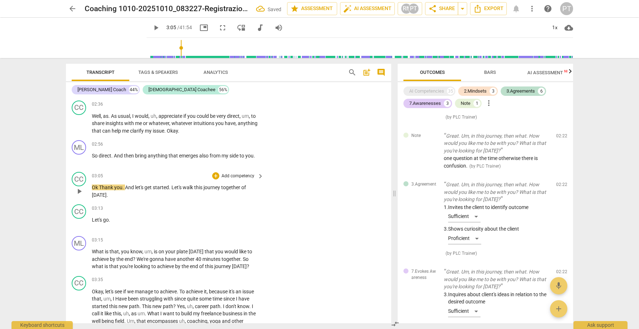
click at [100, 184] on span "Thank" at bounding box center [106, 187] width 15 height 6
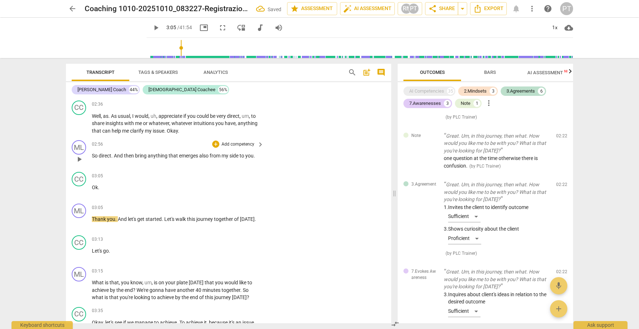
click at [243, 141] on p "Add competency" at bounding box center [238, 144] width 34 height 6
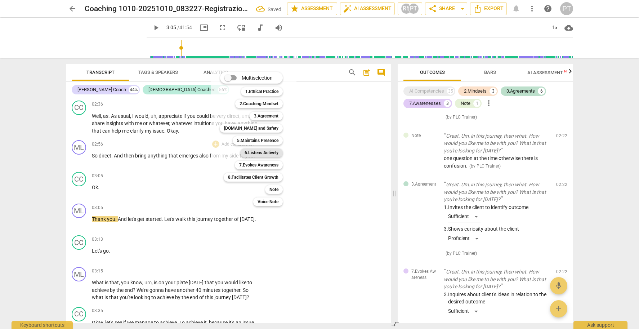
click at [268, 152] on b "6.Listens Actively" at bounding box center [262, 152] width 34 height 9
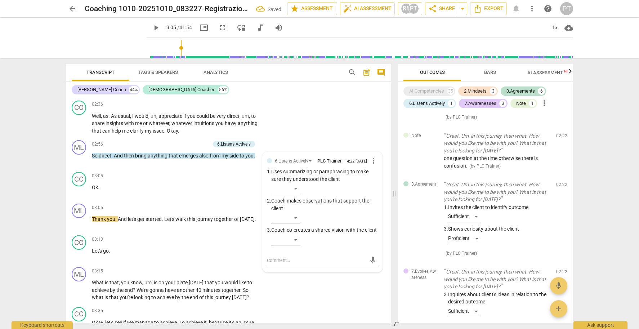
scroll to position [992, 0]
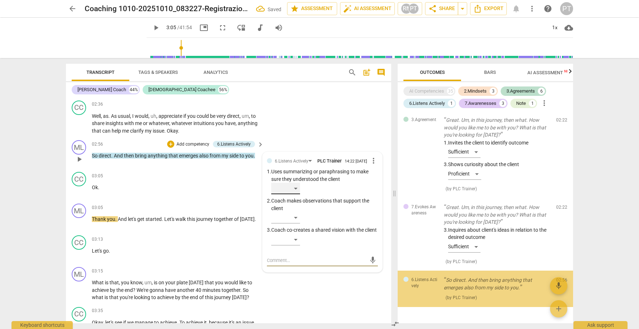
click at [295, 183] on div "​" at bounding box center [285, 189] width 29 height 12
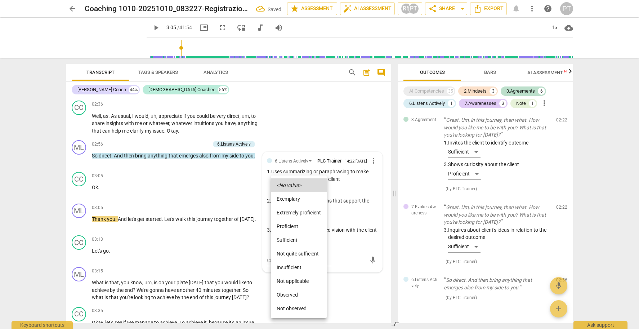
click at [302, 225] on li "Proficient" at bounding box center [299, 226] width 56 height 14
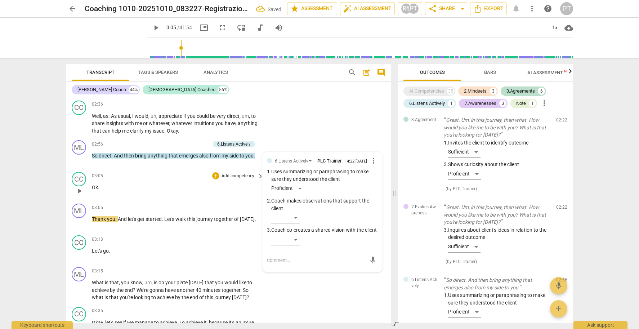
click at [158, 189] on div "03:05 + Add competency keyboard_arrow_right Ok ." at bounding box center [178, 185] width 173 height 26
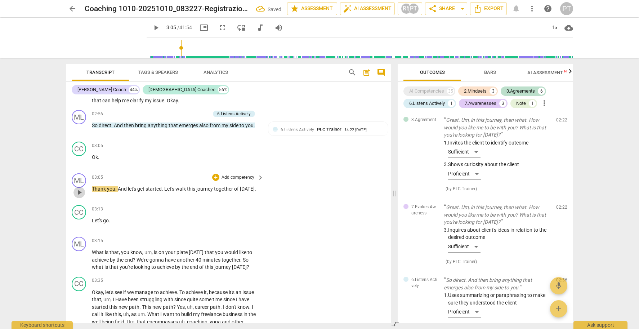
click at [81, 188] on span "play_arrow" at bounding box center [79, 192] width 9 height 9
click at [77, 188] on span "pause" at bounding box center [79, 192] width 9 height 9
click at [240, 174] on p "Add competency" at bounding box center [238, 177] width 34 height 6
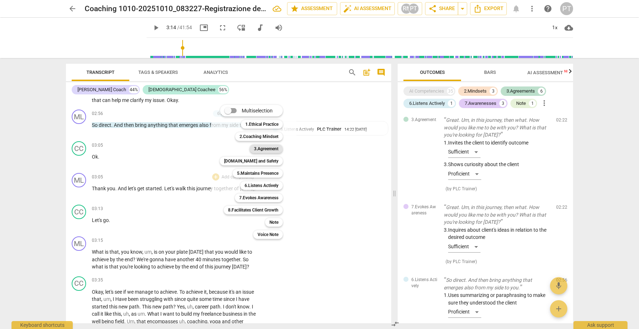
click at [272, 147] on b "3.Agreement" at bounding box center [266, 148] width 24 height 9
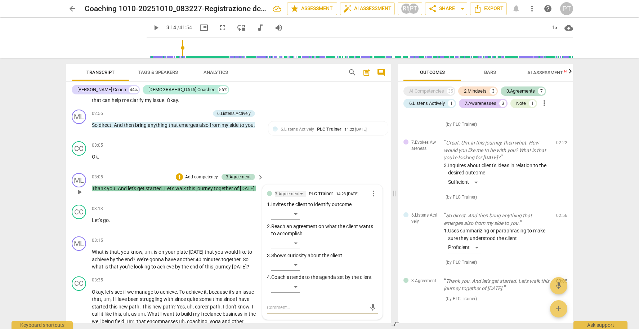
scroll to position [0, 0]
click at [374, 189] on span "more_vert" at bounding box center [373, 193] width 9 height 9
click at [381, 202] on li "Delete" at bounding box center [379, 202] width 25 height 14
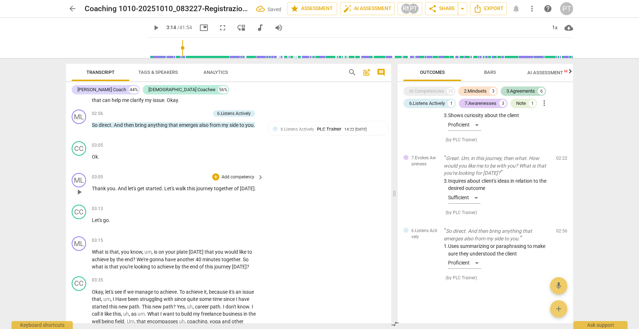
scroll to position [1021, 0]
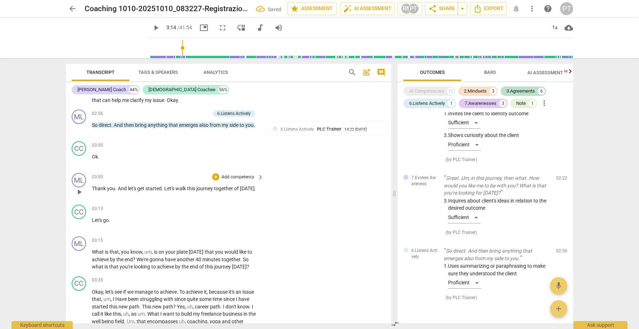
click at [238, 174] on p "Add competency" at bounding box center [238, 177] width 34 height 6
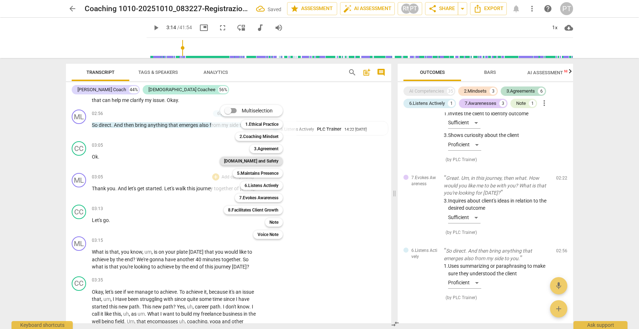
click at [269, 162] on b "[DOMAIN_NAME] and Safety" at bounding box center [251, 161] width 54 height 9
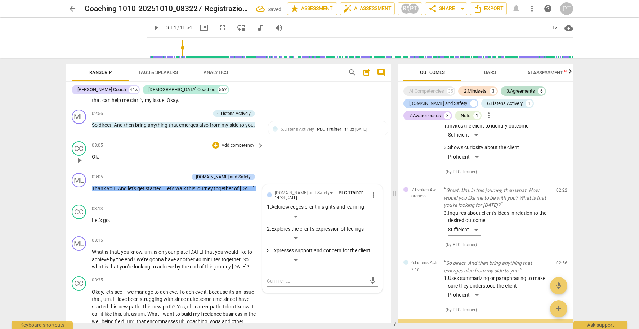
scroll to position [1069, 0]
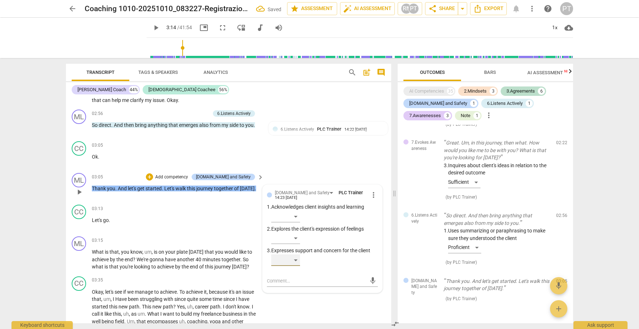
click at [295, 254] on div "​" at bounding box center [285, 260] width 29 height 12
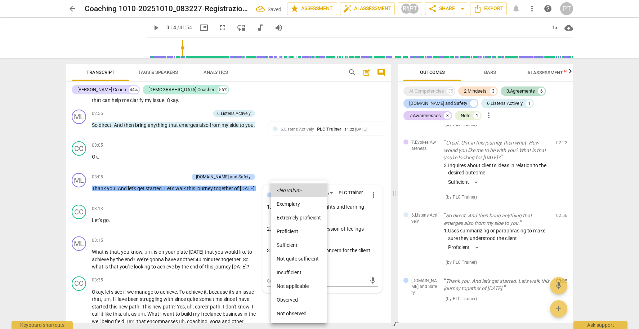
click at [296, 228] on li "Proficient" at bounding box center [299, 231] width 56 height 14
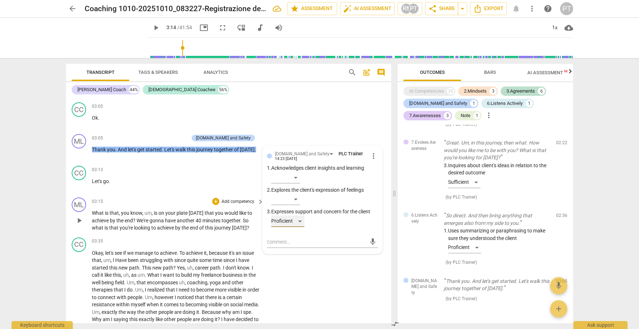
scroll to position [700, 0]
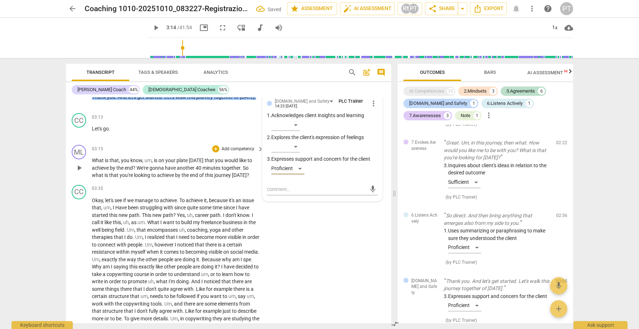
click at [78, 164] on span "play_arrow" at bounding box center [79, 168] width 9 height 9
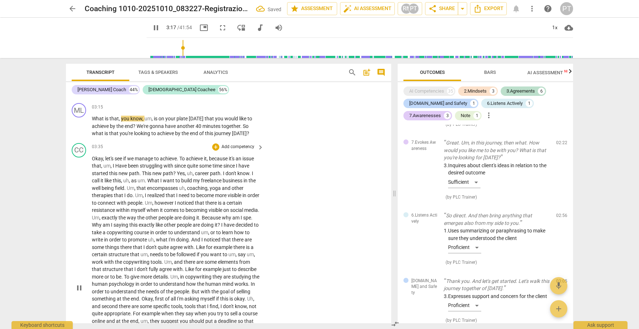
scroll to position [741, 0]
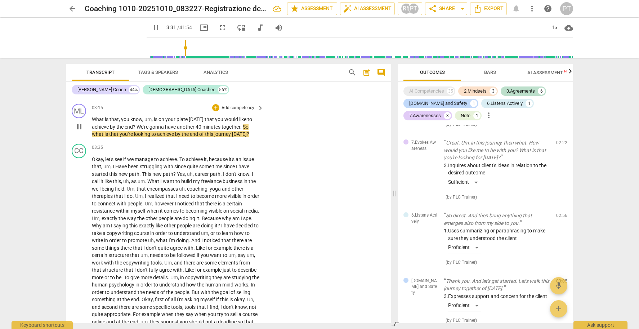
click at [79, 122] on span "pause" at bounding box center [79, 126] width 9 height 9
click at [239, 105] on p "Add competency" at bounding box center [238, 108] width 34 height 6
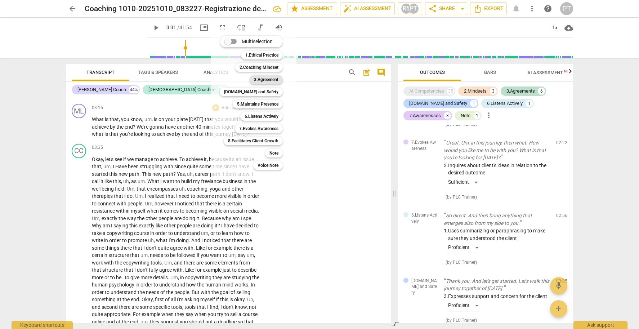
click at [266, 79] on b "3.Agreement" at bounding box center [266, 79] width 24 height 9
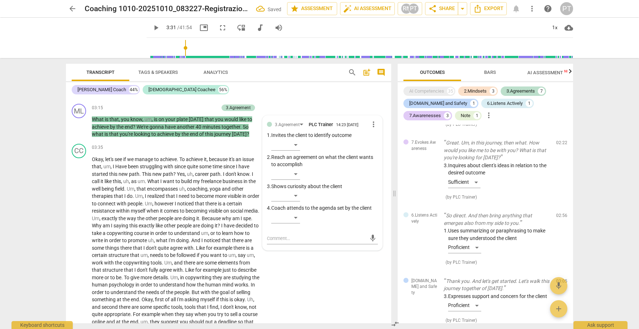
scroll to position [1155, 0]
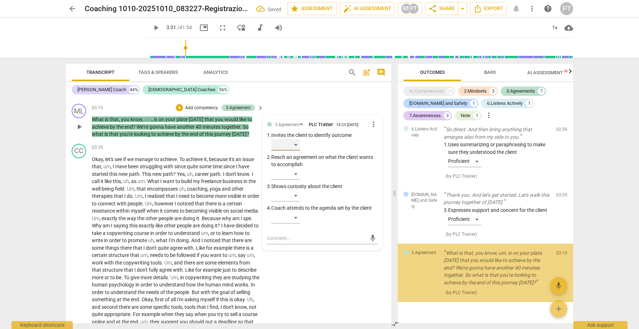
click at [294, 142] on div "​" at bounding box center [285, 145] width 29 height 12
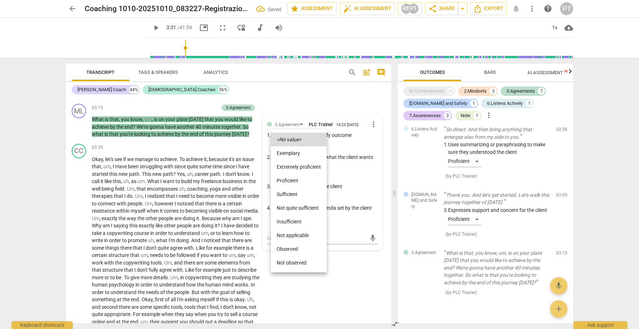
click at [296, 164] on li "Extremely proficient" at bounding box center [299, 167] width 56 height 14
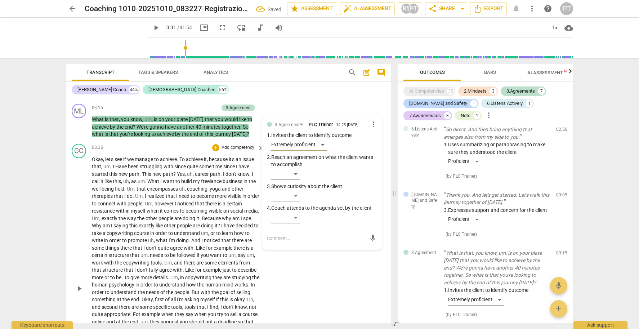
click at [180, 178] on span "to" at bounding box center [178, 181] width 6 height 6
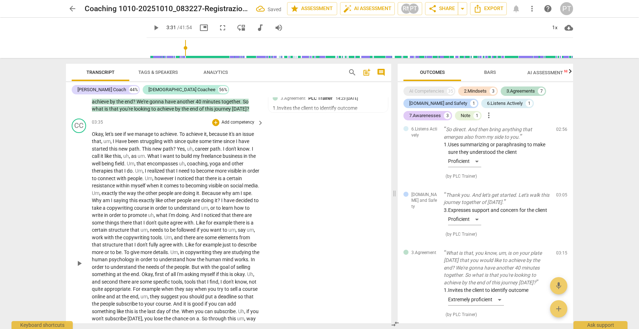
scroll to position [767, 0]
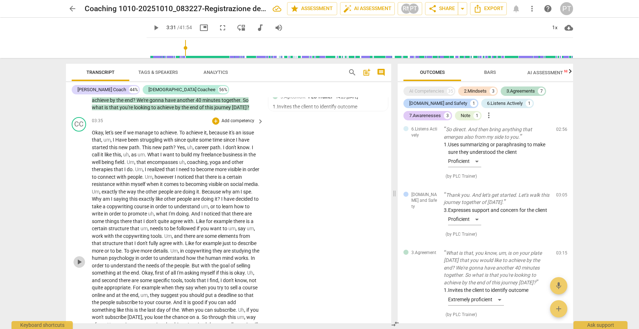
drag, startPoint x: 78, startPoint y: 255, endPoint x: 81, endPoint y: 253, distance: 3.7
click at [79, 258] on span "play_arrow" at bounding box center [79, 262] width 9 height 9
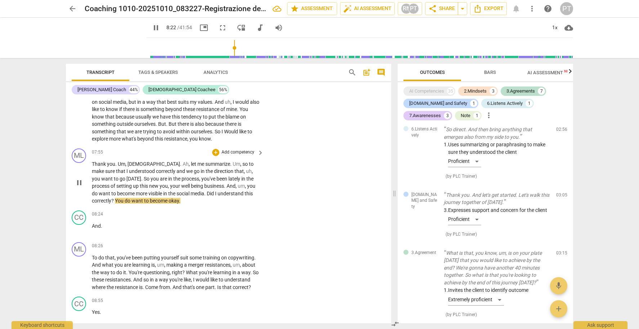
scroll to position [0, 0]
click at [80, 177] on span "pause" at bounding box center [79, 181] width 9 height 9
type input "503"
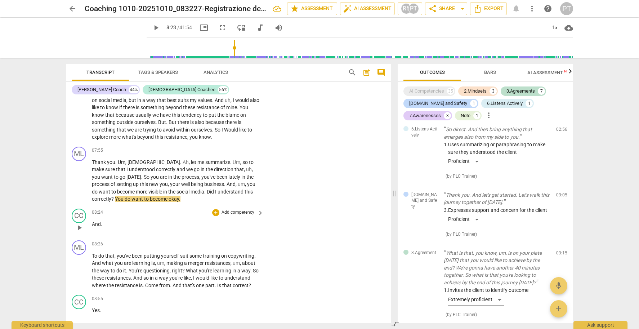
click at [93, 221] on span "And" at bounding box center [96, 224] width 9 height 6
click at [93, 253] on span "To" at bounding box center [95, 256] width 6 height 6
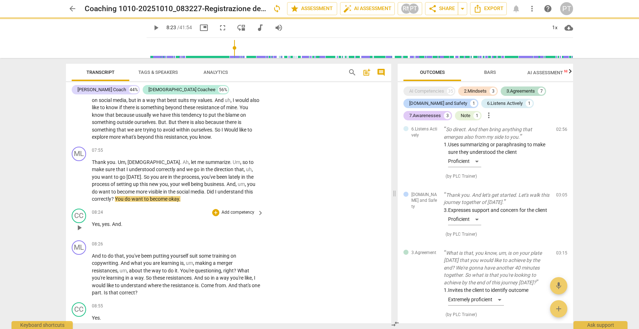
click at [124, 220] on p "Yes , yes . And ." at bounding box center [176, 224] width 168 height 8
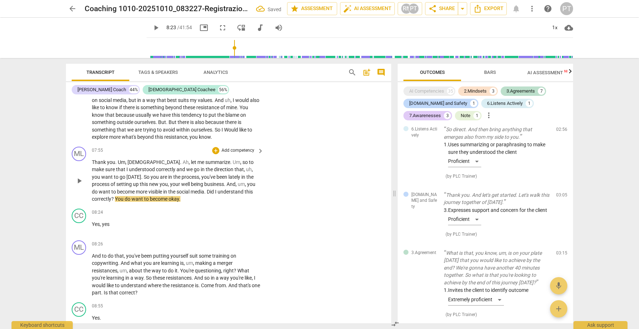
click at [241, 147] on p "Add competency" at bounding box center [238, 150] width 34 height 6
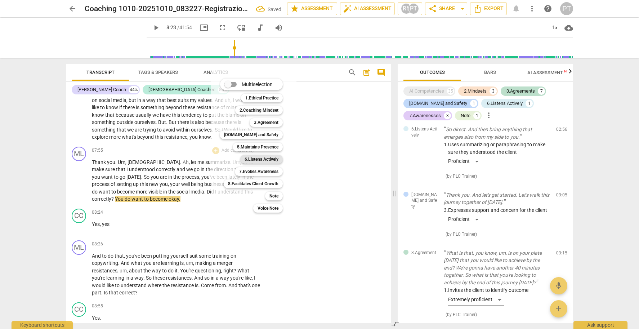
click at [258, 159] on b "6.Listens Actively" at bounding box center [262, 159] width 34 height 9
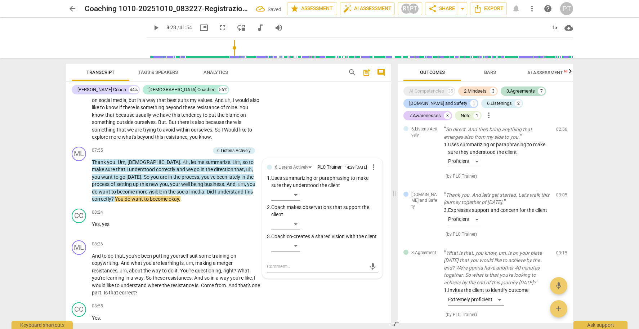
scroll to position [1270, 0]
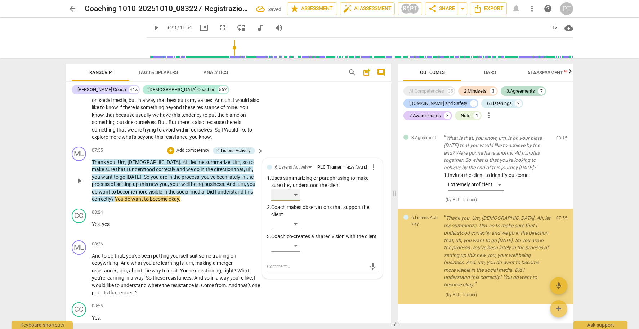
click at [295, 191] on div "​" at bounding box center [285, 195] width 29 height 12
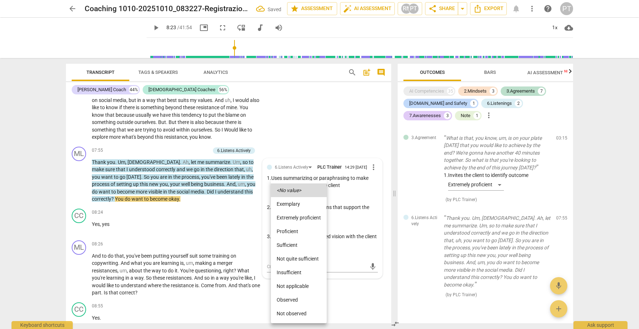
click at [299, 216] on li "Extremely proficient" at bounding box center [299, 218] width 56 height 14
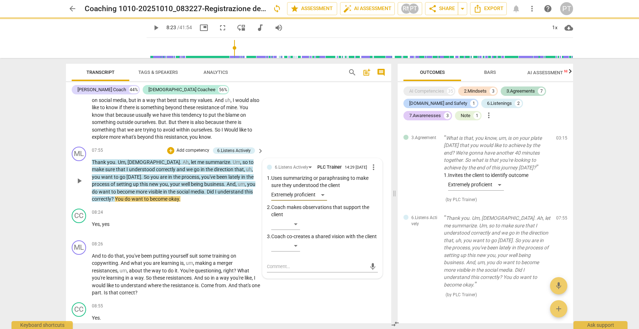
click at [186, 147] on p "Add competency" at bounding box center [193, 150] width 34 height 6
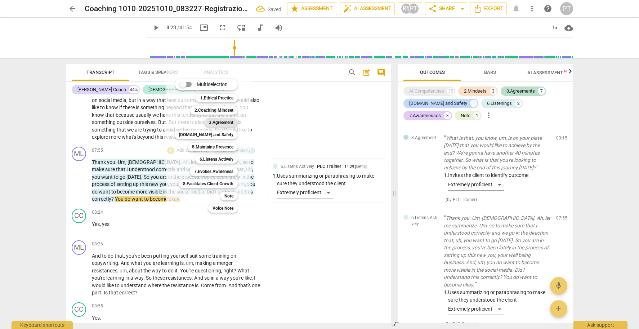
click at [224, 120] on b "3.Agreement" at bounding box center [221, 122] width 24 height 9
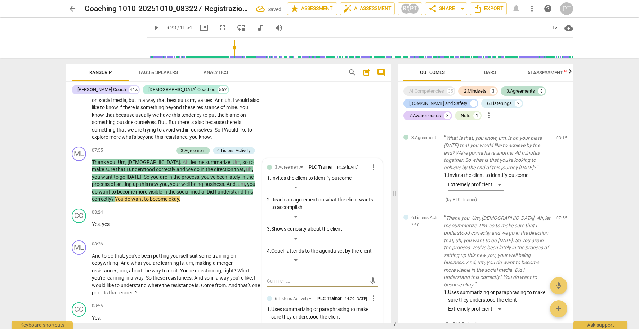
scroll to position [1392, 0]
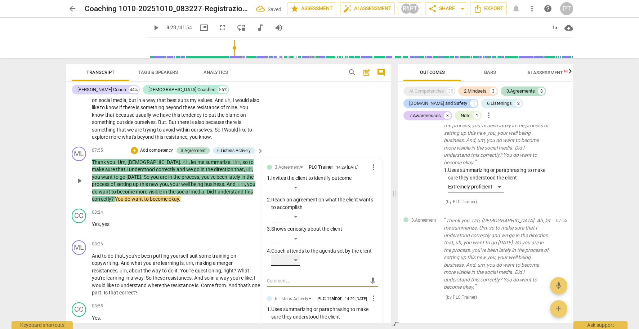
click at [290, 255] on div "​" at bounding box center [285, 260] width 29 height 12
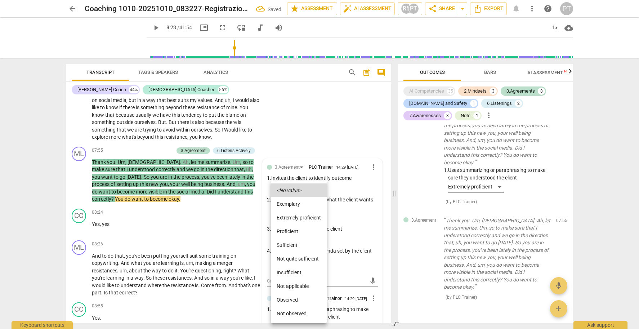
drag, startPoint x: 292, startPoint y: 227, endPoint x: 293, endPoint y: 219, distance: 8.0
click at [293, 227] on li "Proficient" at bounding box center [299, 231] width 56 height 14
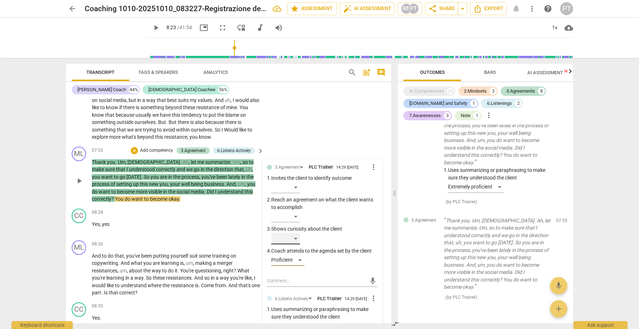
click at [296, 233] on div "​" at bounding box center [285, 239] width 29 height 12
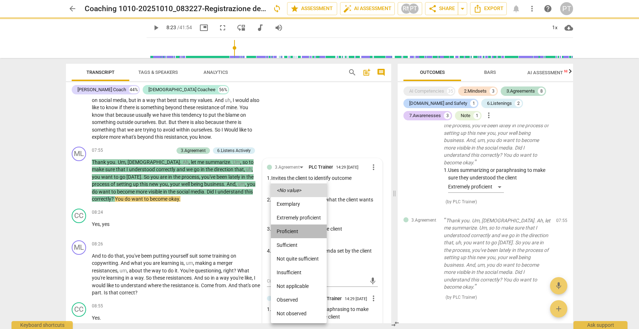
click at [296, 231] on li "Proficient" at bounding box center [299, 231] width 56 height 14
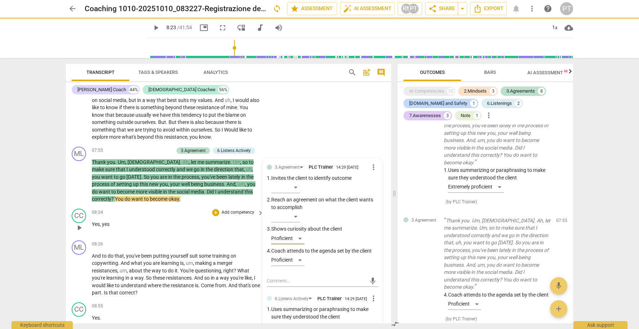
click at [221, 209] on p "Add competency" at bounding box center [238, 212] width 34 height 6
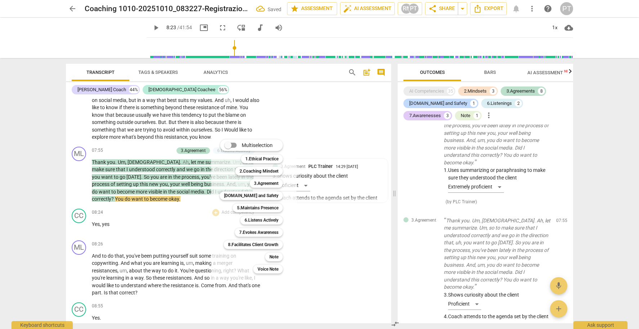
click at [183, 216] on div at bounding box center [319, 164] width 639 height 329
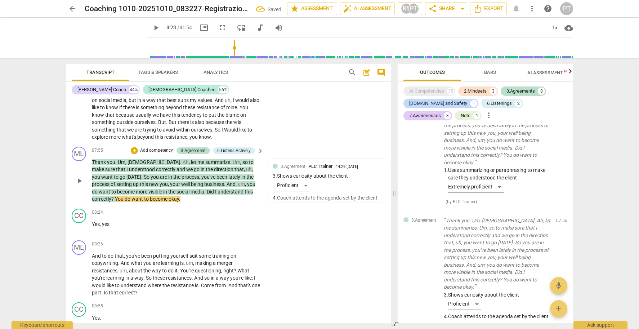
click at [149, 147] on p "Add competency" at bounding box center [156, 150] width 34 height 6
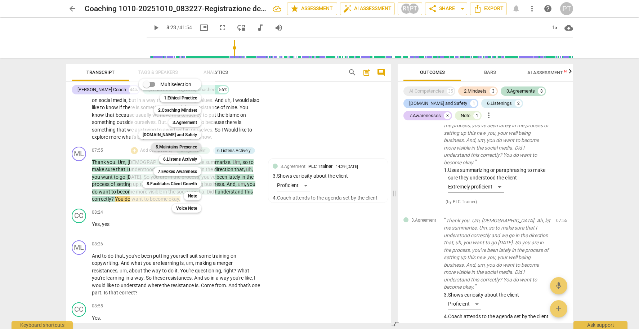
click at [183, 148] on b "5.Maintains Presence" at bounding box center [176, 147] width 41 height 9
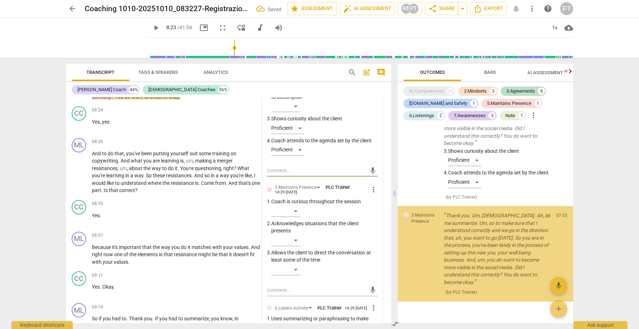
scroll to position [1134, 0]
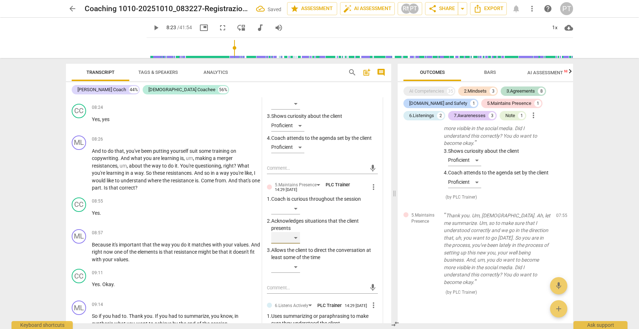
click at [297, 232] on div "​" at bounding box center [285, 238] width 29 height 12
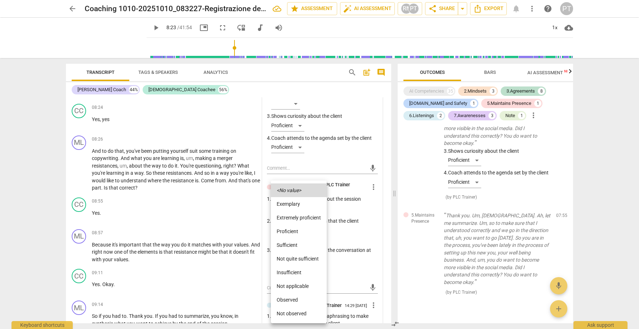
click at [301, 231] on li "Proficient" at bounding box center [299, 231] width 56 height 14
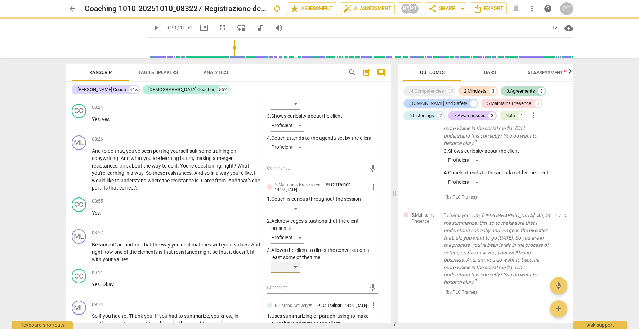
click at [297, 261] on div "​" at bounding box center [285, 267] width 29 height 12
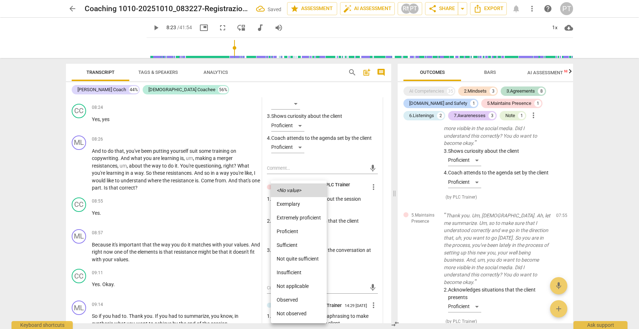
click at [301, 218] on li "Extremely proficient" at bounding box center [299, 218] width 56 height 14
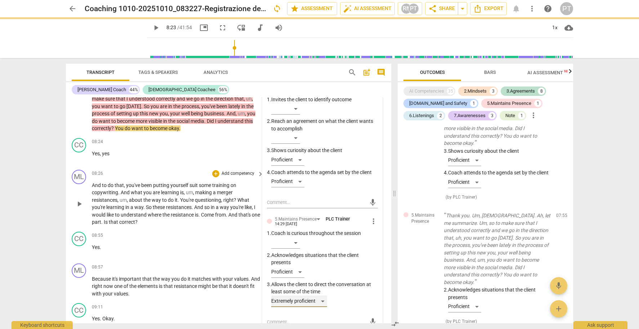
scroll to position [1119, 0]
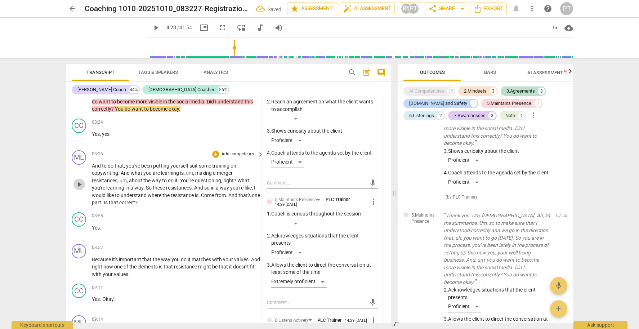
drag, startPoint x: 79, startPoint y: 175, endPoint x: 217, endPoint y: 170, distance: 138.4
click at [79, 180] on span "play_arrow" at bounding box center [79, 184] width 9 height 9
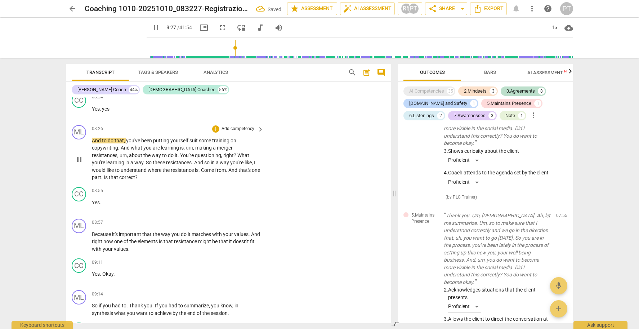
scroll to position [1145, 0]
click at [80, 155] on span "pause" at bounding box center [79, 159] width 9 height 9
click at [238, 125] on p "Add competency" at bounding box center [238, 128] width 34 height 6
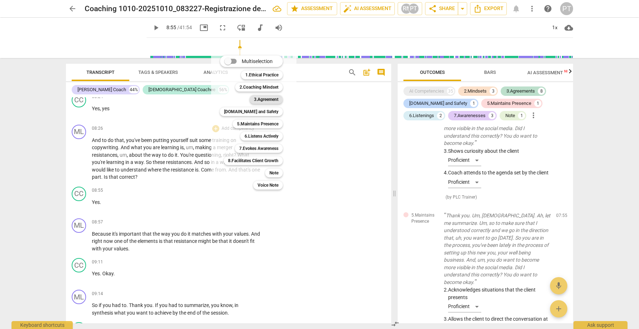
click at [272, 99] on b "3.Agreement" at bounding box center [266, 99] width 24 height 9
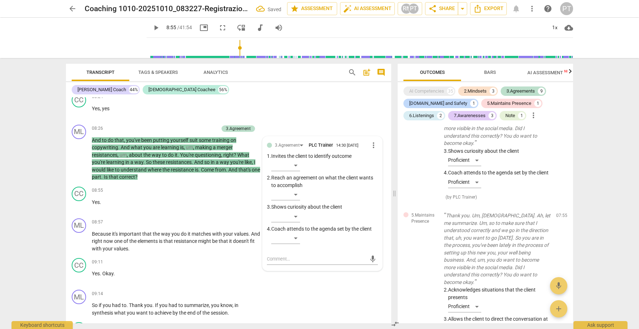
scroll to position [1679, 0]
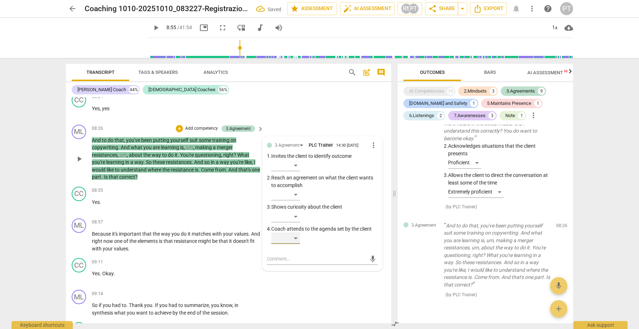
click at [298, 232] on div "​" at bounding box center [285, 238] width 29 height 12
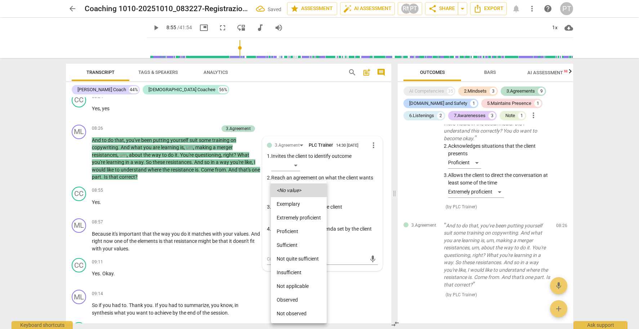
drag, startPoint x: 297, startPoint y: 233, endPoint x: 295, endPoint y: 225, distance: 8.3
click at [297, 232] on li "Proficient" at bounding box center [299, 231] width 56 height 14
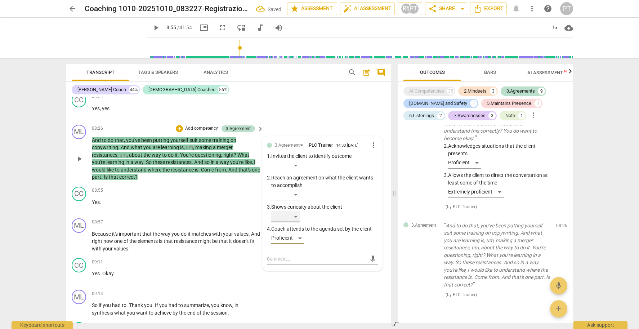
click at [294, 211] on div "​" at bounding box center [285, 217] width 29 height 12
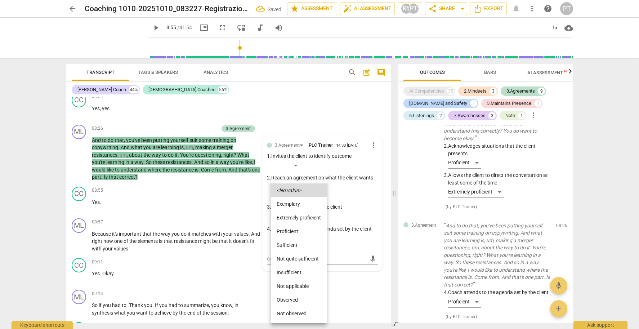
drag, startPoint x: 299, startPoint y: 229, endPoint x: 193, endPoint y: 131, distance: 143.5
click at [299, 228] on li "Proficient" at bounding box center [299, 231] width 56 height 14
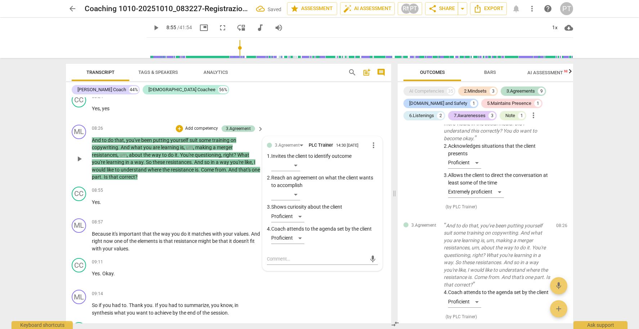
click at [205, 125] on p "Add competency" at bounding box center [201, 128] width 34 height 6
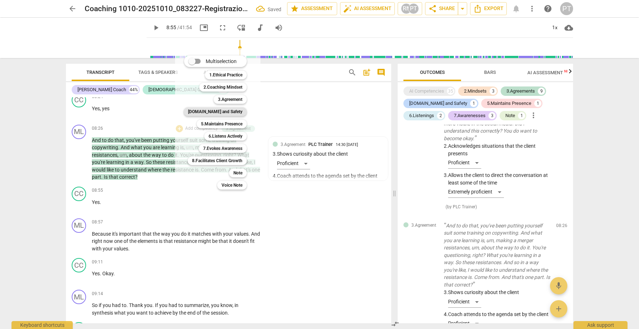
click at [229, 110] on b "[DOMAIN_NAME] and Safety" at bounding box center [215, 111] width 54 height 9
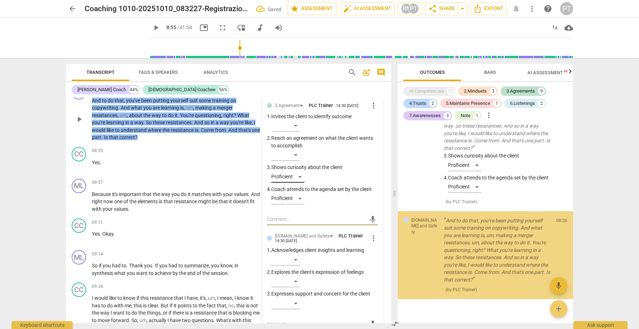
scroll to position [1237, 0]
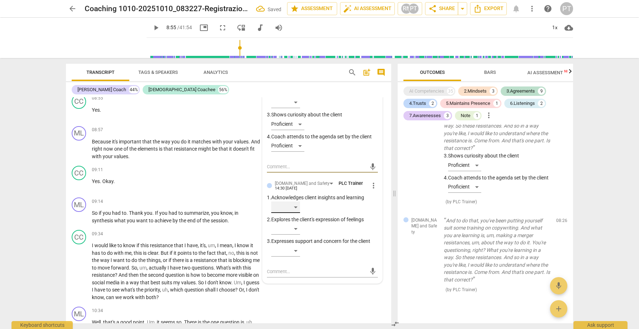
click at [297, 201] on div "​" at bounding box center [285, 207] width 29 height 12
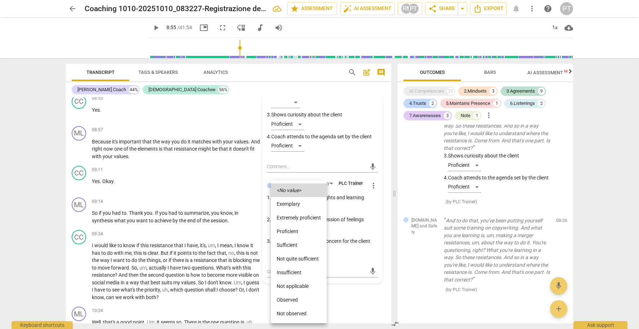
click at [362, 226] on div at bounding box center [319, 164] width 639 height 329
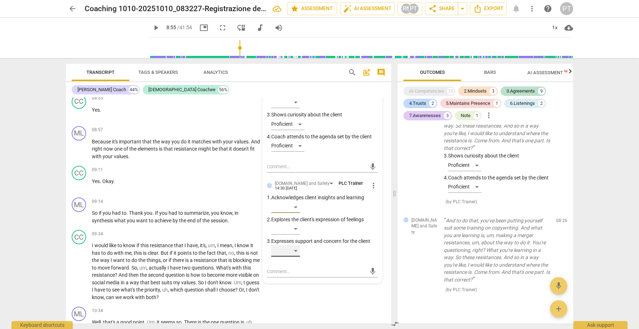
click at [292, 245] on div "​" at bounding box center [285, 251] width 29 height 12
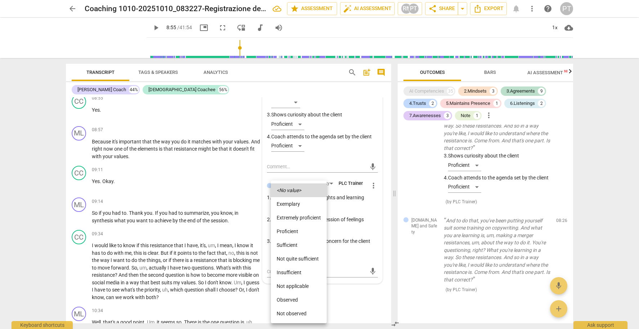
click at [295, 228] on li "Proficient" at bounding box center [299, 231] width 56 height 14
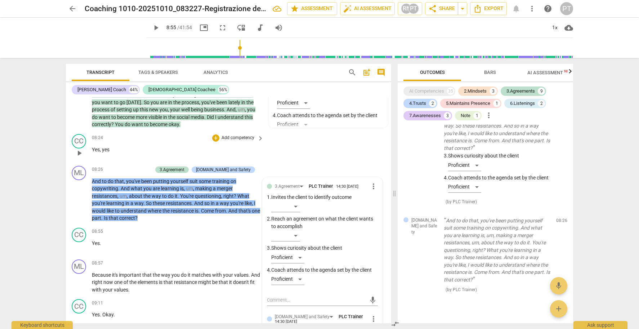
scroll to position [1095, 0]
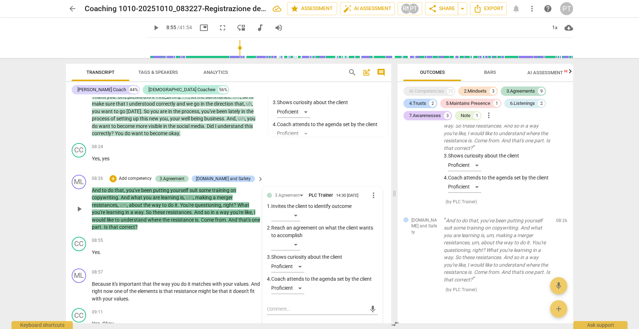
click at [152, 175] on p "Add competency" at bounding box center [135, 178] width 34 height 6
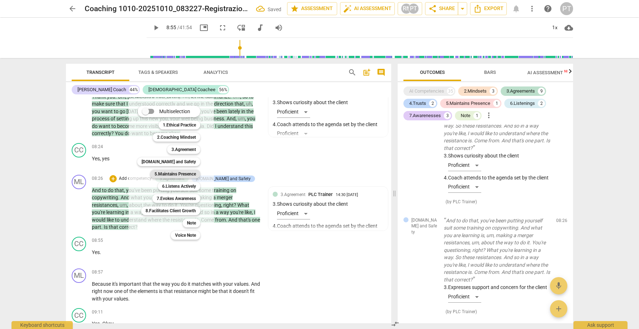
click at [189, 173] on b "5.Maintains Presence" at bounding box center [175, 174] width 41 height 9
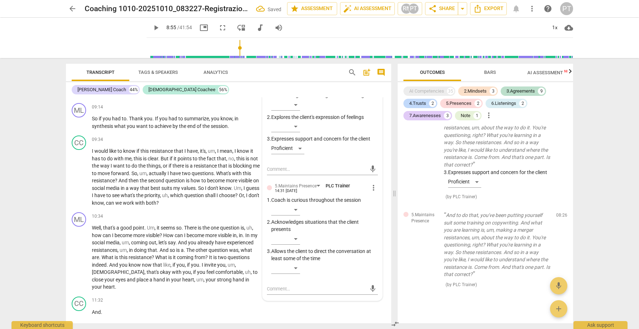
scroll to position [1340, 0]
click at [294, 232] on div "​" at bounding box center [285, 238] width 29 height 12
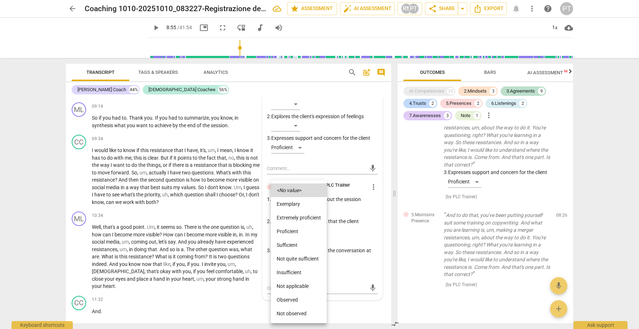
drag, startPoint x: 294, startPoint y: 228, endPoint x: 289, endPoint y: 220, distance: 9.3
click at [294, 227] on li "Proficient" at bounding box center [299, 231] width 56 height 14
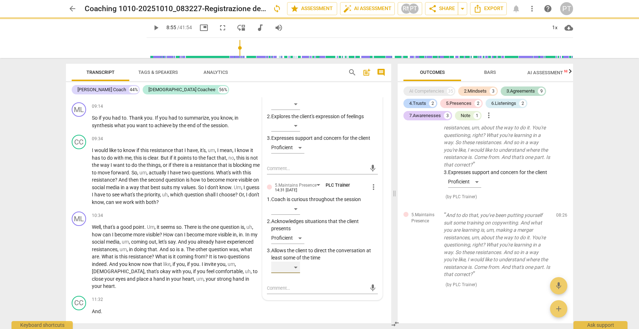
click at [293, 262] on div "​" at bounding box center [285, 268] width 29 height 12
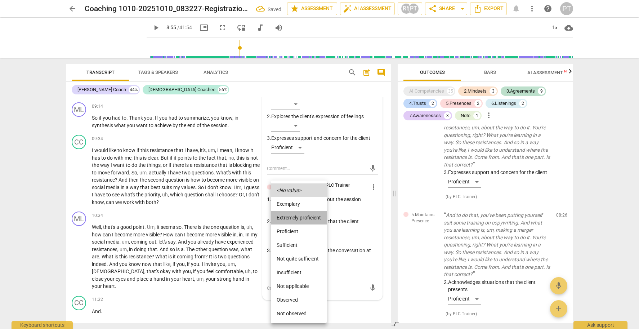
drag, startPoint x: 307, startPoint y: 217, endPoint x: 300, endPoint y: 218, distance: 6.5
click at [307, 217] on li "Extremely proficient" at bounding box center [299, 218] width 56 height 14
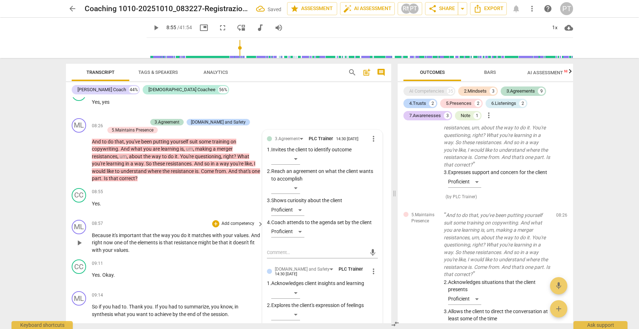
scroll to position [1151, 0]
click at [130, 119] on p "Add competency" at bounding box center [130, 122] width 34 height 6
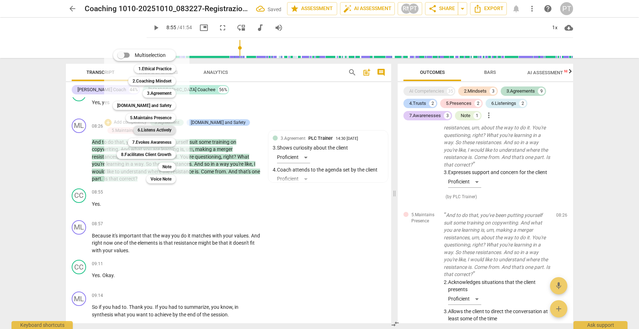
click at [150, 126] on b "6.Listens Actively" at bounding box center [155, 130] width 34 height 9
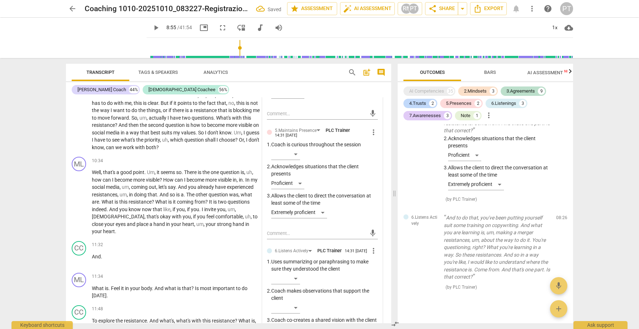
scroll to position [1402, 0]
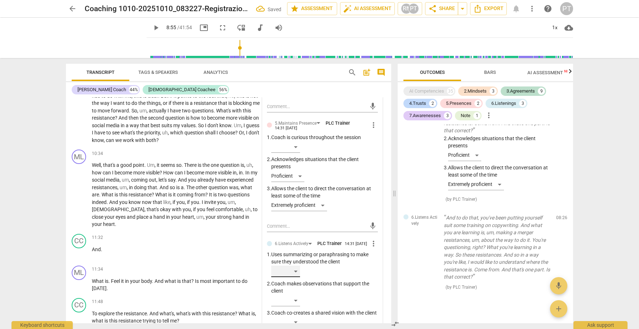
click at [294, 265] on div "​" at bounding box center [285, 271] width 29 height 12
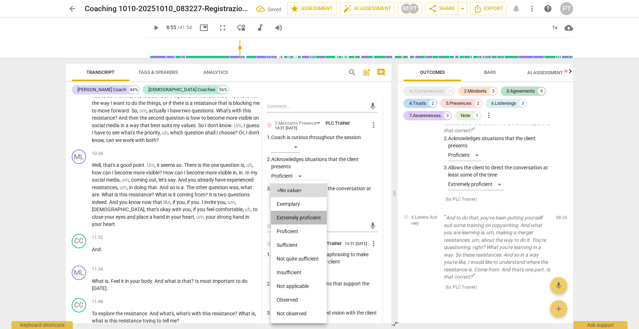
click at [295, 217] on li "Extremely proficient" at bounding box center [299, 218] width 56 height 14
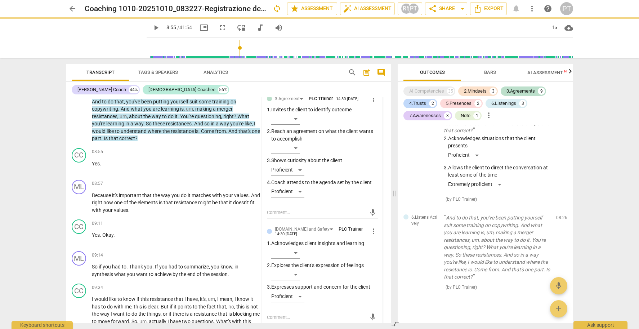
scroll to position [1150, 0]
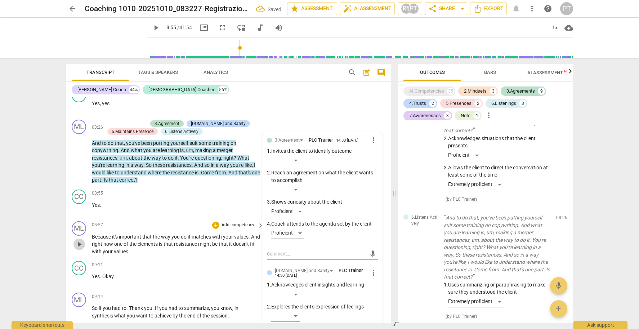
drag, startPoint x: 79, startPoint y: 236, endPoint x: 85, endPoint y: 232, distance: 7.5
click at [81, 240] on span "play_arrow" at bounding box center [79, 244] width 9 height 9
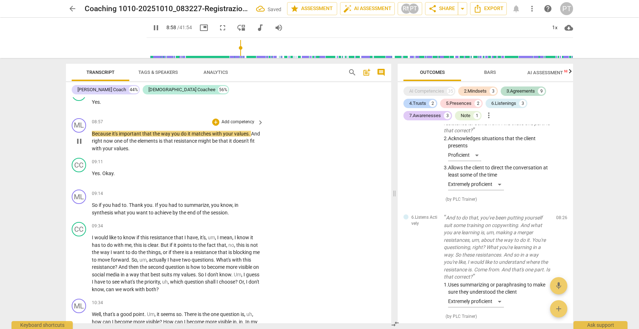
scroll to position [1254, 0]
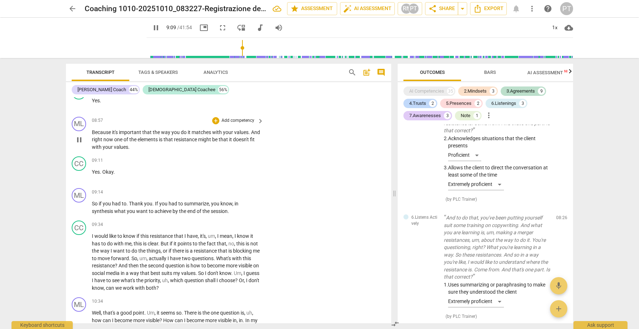
click at [80, 135] on span "pause" at bounding box center [79, 139] width 9 height 9
click at [243, 117] on p "Add competency" at bounding box center [238, 120] width 34 height 6
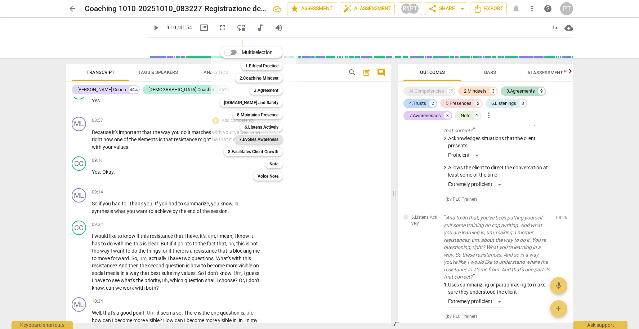
click at [267, 140] on b "7.Evokes Awareness" at bounding box center [258, 139] width 39 height 9
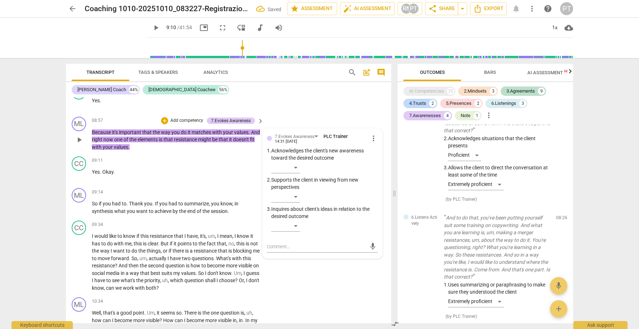
scroll to position [2153, 0]
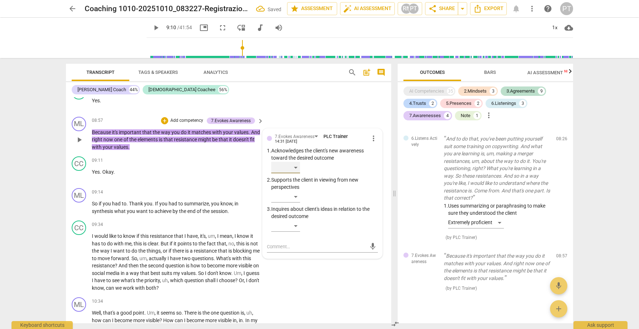
click at [293, 162] on div "​" at bounding box center [285, 168] width 29 height 12
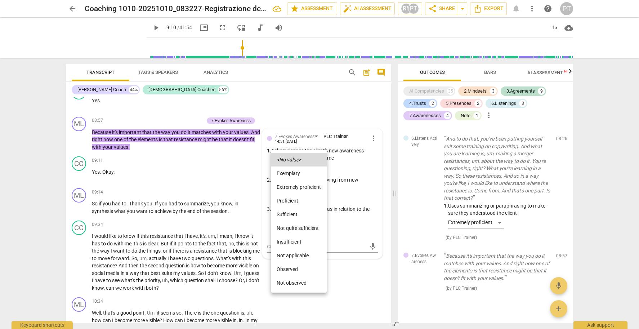
click at [354, 184] on div at bounding box center [319, 164] width 639 height 329
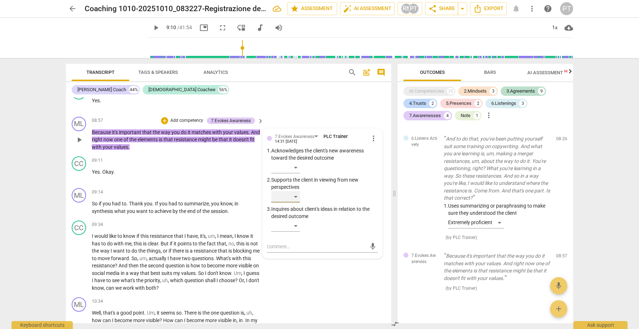
click at [295, 191] on div "​" at bounding box center [285, 197] width 29 height 12
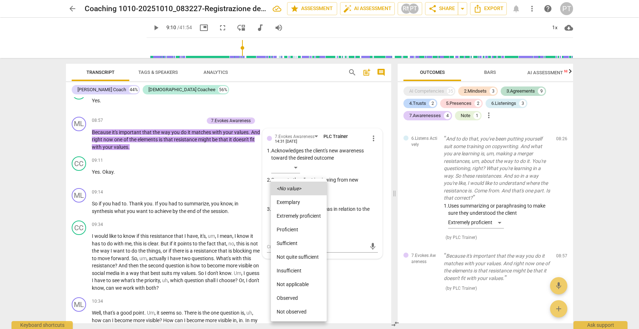
click at [354, 188] on div at bounding box center [319, 164] width 639 height 329
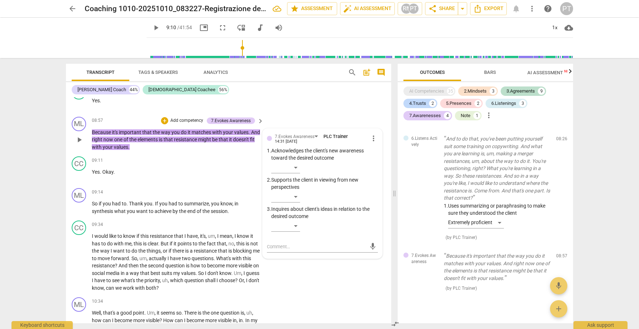
click at [366, 133] on div "7.Evokes Awareness PLC Trainer 14:31 [DATE]" at bounding box center [322, 138] width 94 height 11
click at [371, 134] on span "more_vert" at bounding box center [373, 138] width 9 height 9
click at [382, 143] on li "Delete" at bounding box center [379, 145] width 25 height 14
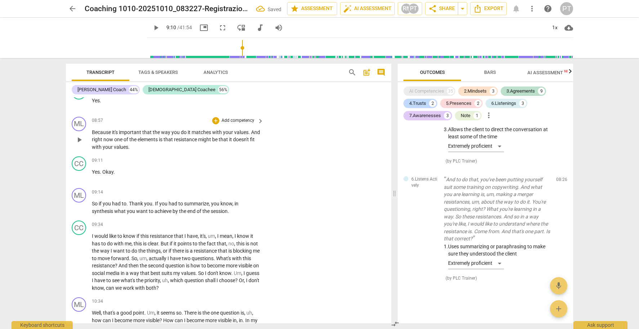
scroll to position [2104, 0]
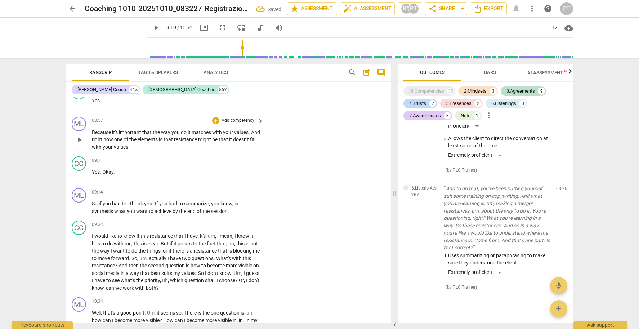
click at [237, 117] on p "Add competency" at bounding box center [238, 120] width 34 height 6
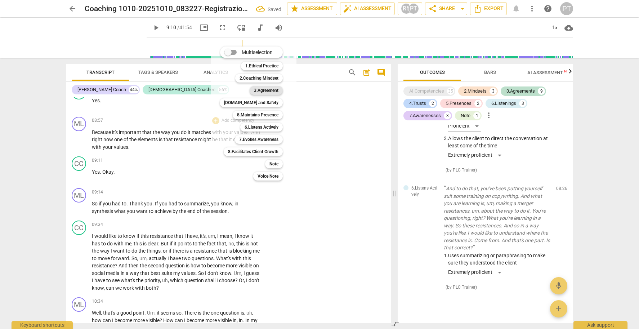
click at [264, 88] on b "3.Agreement" at bounding box center [266, 90] width 24 height 9
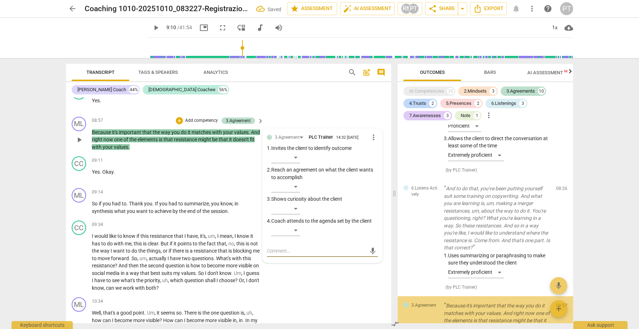
scroll to position [2153, 0]
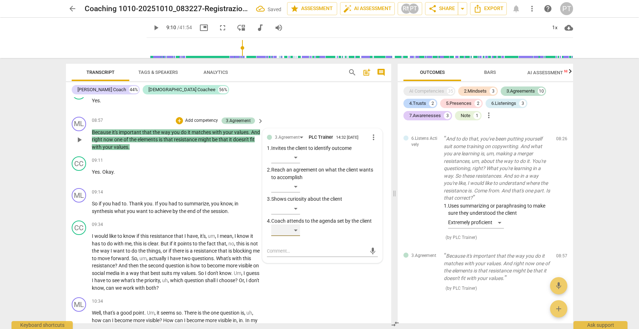
click at [294, 224] on div "​" at bounding box center [285, 230] width 29 height 12
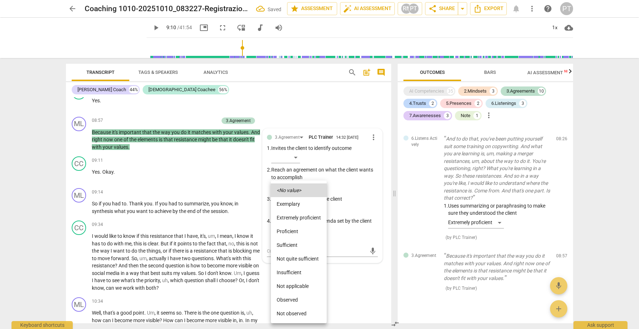
drag, startPoint x: 303, startPoint y: 231, endPoint x: 301, endPoint y: 226, distance: 5.0
click at [303, 231] on li "Proficient" at bounding box center [299, 231] width 56 height 14
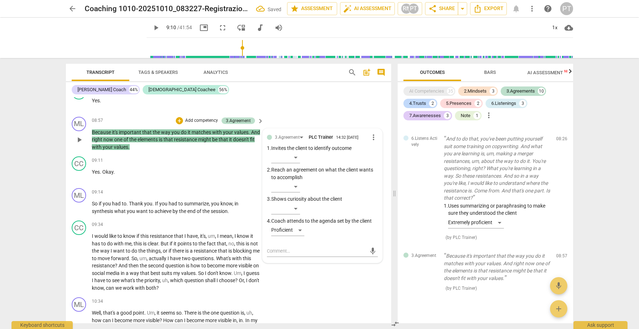
click at [204, 117] on p "Add competency" at bounding box center [201, 120] width 34 height 6
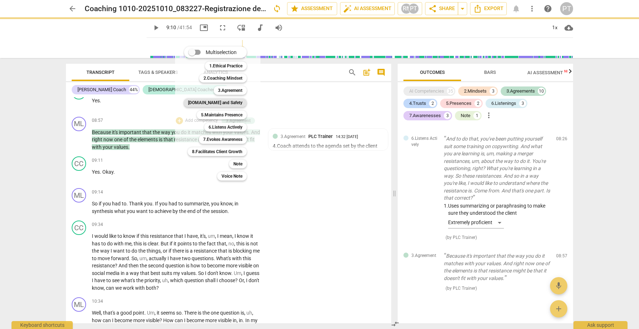
click at [222, 103] on b "[DOMAIN_NAME] and Safety" at bounding box center [215, 102] width 54 height 9
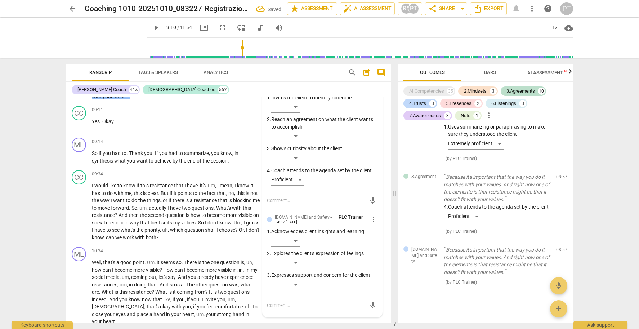
scroll to position [1314, 0]
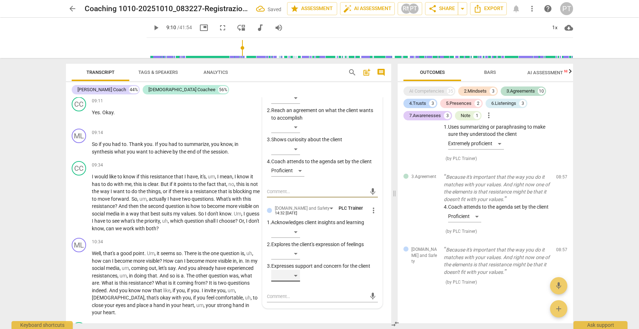
click at [295, 270] on div "​" at bounding box center [285, 276] width 29 height 12
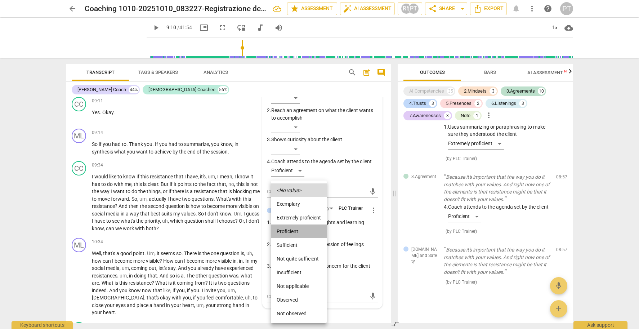
click at [299, 231] on li "Proficient" at bounding box center [299, 231] width 56 height 14
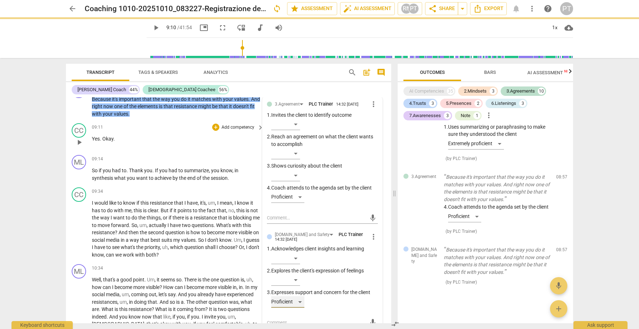
scroll to position [1236, 0]
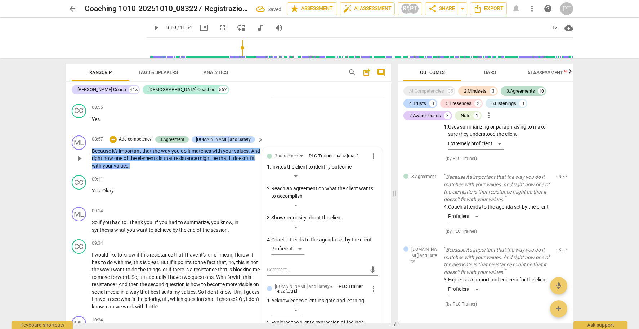
click at [150, 136] on p "Add competency" at bounding box center [135, 139] width 34 height 6
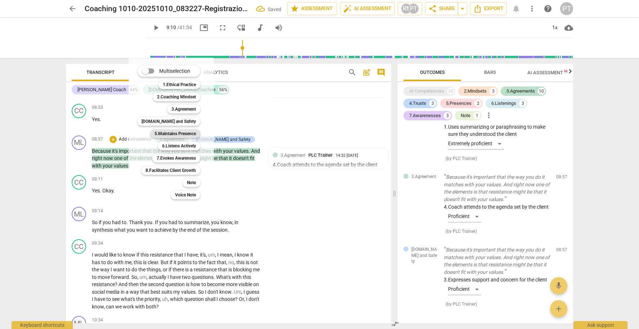
click at [181, 134] on b "5.Maintains Presence" at bounding box center [175, 133] width 41 height 9
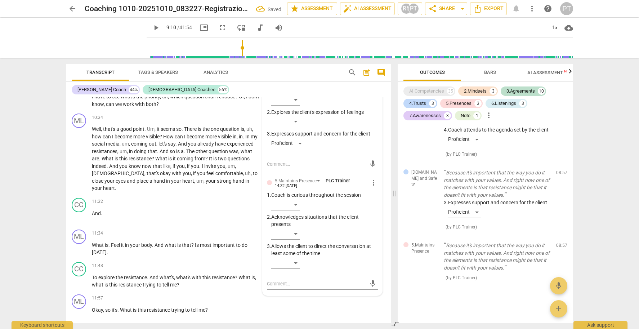
scroll to position [1447, 0]
click at [295, 227] on div "​" at bounding box center [285, 233] width 29 height 12
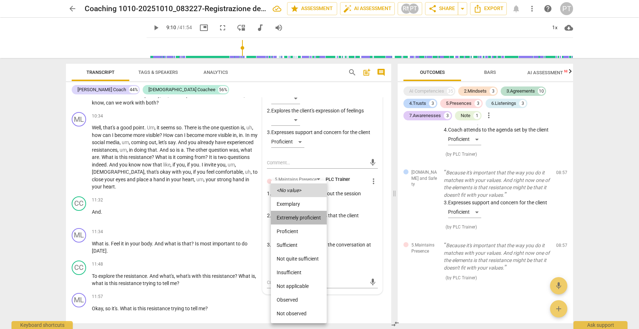
click at [295, 214] on li "Extremely proficient" at bounding box center [299, 218] width 56 height 14
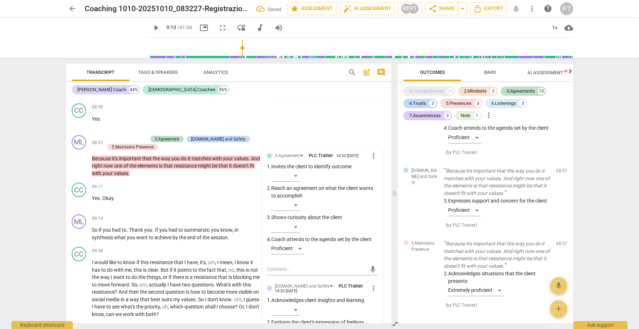
scroll to position [1237, 0]
click at [128, 135] on p "Add competency" at bounding box center [130, 138] width 34 height 6
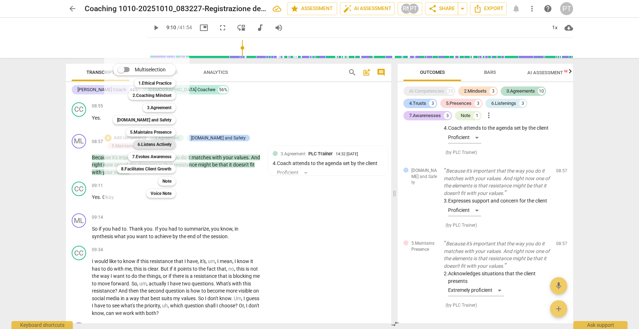
click at [163, 145] on b "6.Listens Actively" at bounding box center [155, 144] width 34 height 9
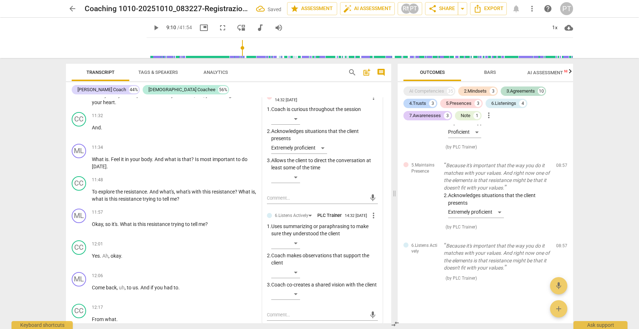
scroll to position [1533, 0]
click at [292, 236] on div "​" at bounding box center [285, 242] width 29 height 12
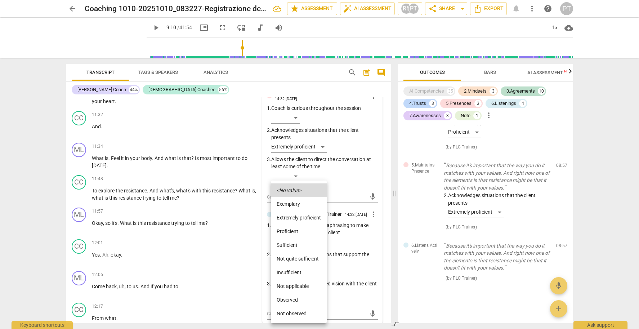
click at [296, 218] on li "Extremely proficient" at bounding box center [299, 218] width 56 height 14
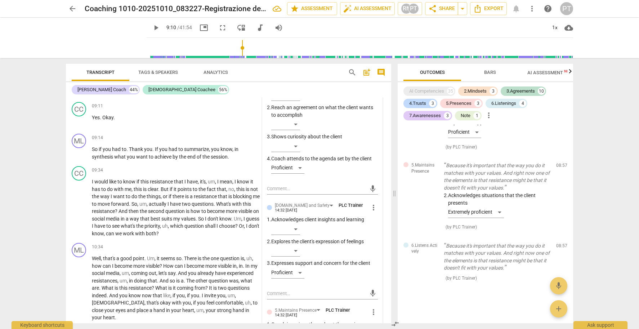
scroll to position [1282, 0]
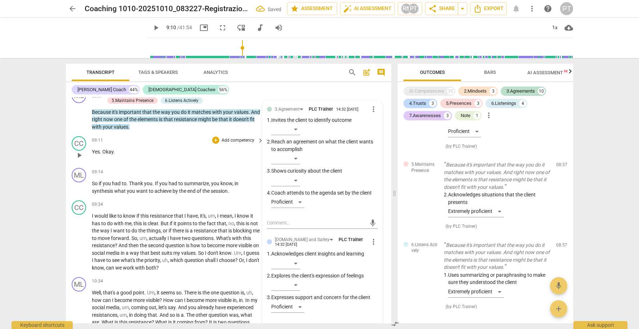
click at [79, 151] on span "play_arrow" at bounding box center [79, 155] width 9 height 9
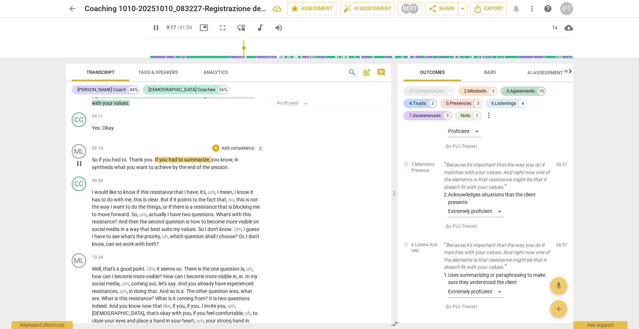
scroll to position [1308, 0]
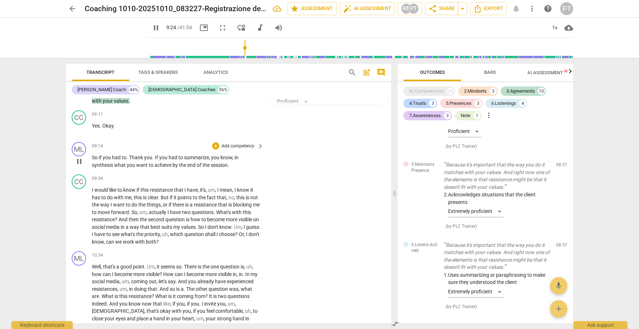
click at [81, 157] on span "pause" at bounding box center [79, 161] width 9 height 9
click at [240, 143] on p "Add competency" at bounding box center [238, 146] width 34 height 6
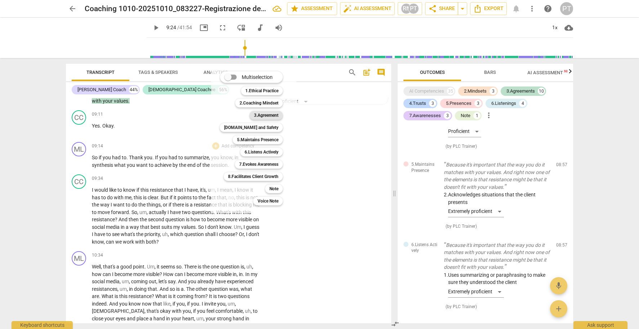
click at [268, 115] on b "3.Agreement" at bounding box center [266, 115] width 24 height 9
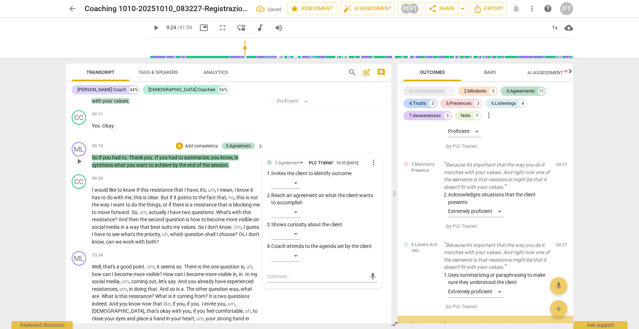
scroll to position [2462, 0]
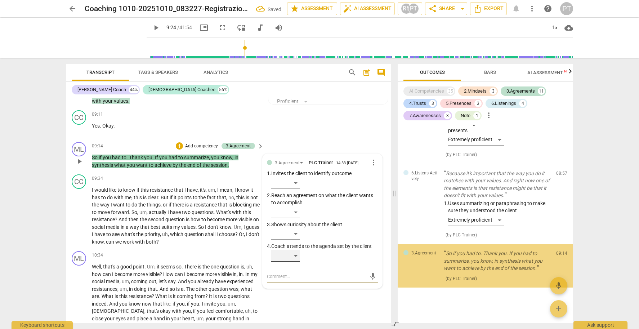
click at [297, 250] on div "​" at bounding box center [285, 256] width 29 height 12
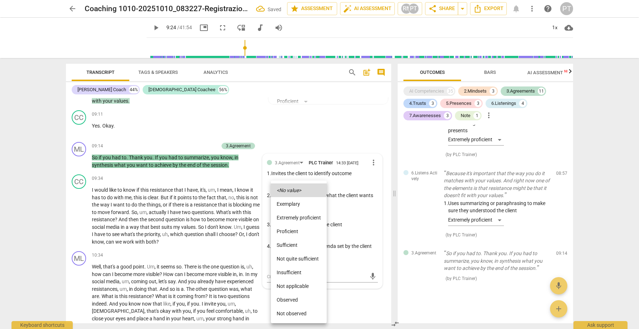
click at [296, 232] on li "Proficient" at bounding box center [299, 231] width 56 height 14
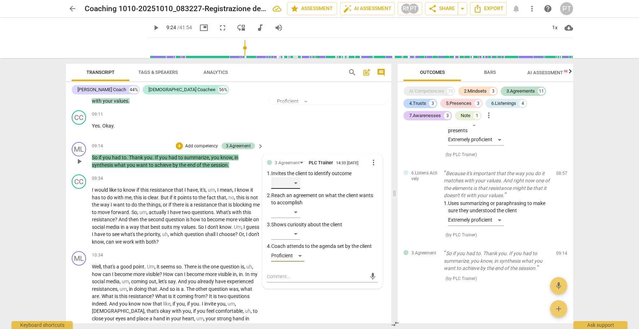
click at [294, 177] on div "​" at bounding box center [285, 183] width 29 height 12
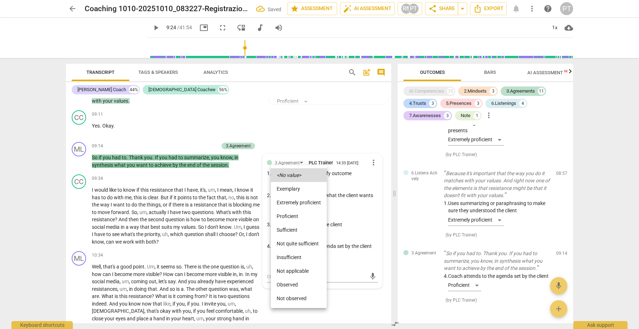
click at [295, 200] on li "Extremely proficient" at bounding box center [299, 203] width 56 height 14
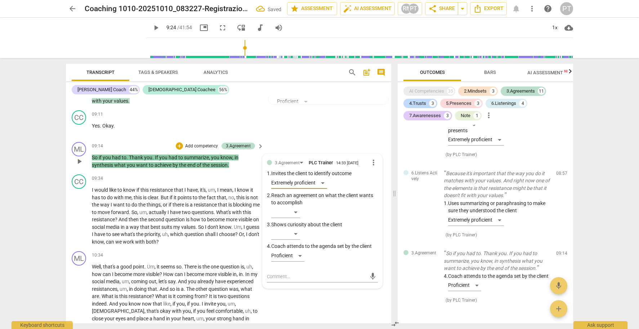
click at [200, 143] on p "Add competency" at bounding box center [201, 146] width 34 height 6
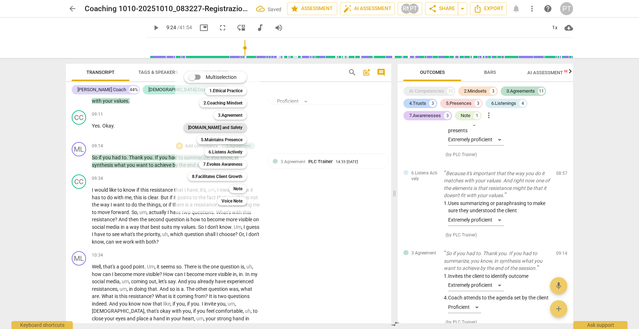
click at [223, 126] on b "[DOMAIN_NAME] and Safety" at bounding box center [215, 127] width 54 height 9
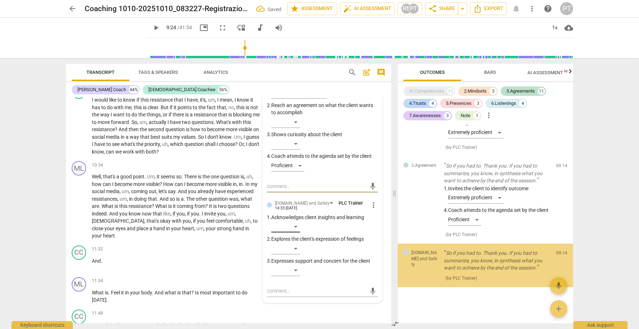
scroll to position [1401, 0]
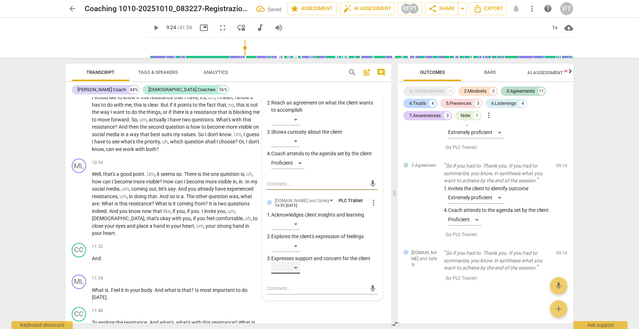
click at [296, 262] on div "​" at bounding box center [285, 268] width 29 height 12
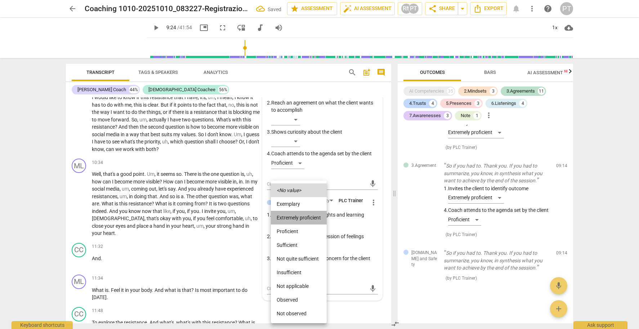
drag, startPoint x: 298, startPoint y: 213, endPoint x: 283, endPoint y: 197, distance: 21.1
click at [298, 213] on li "Extremely proficient" at bounding box center [299, 218] width 56 height 14
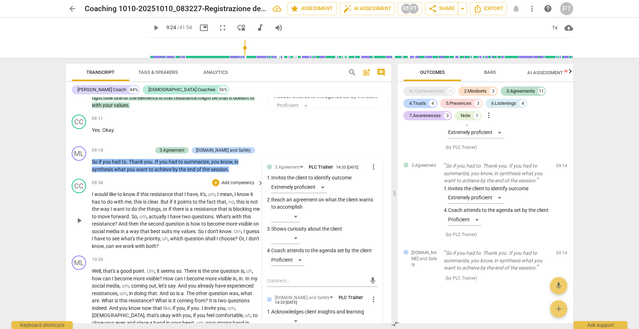
scroll to position [1305, 0]
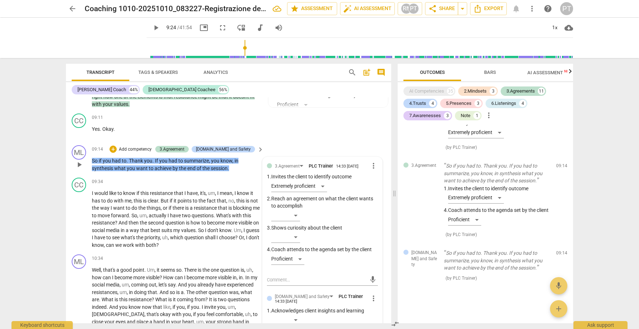
click at [152, 146] on p "Add competency" at bounding box center [135, 149] width 34 height 6
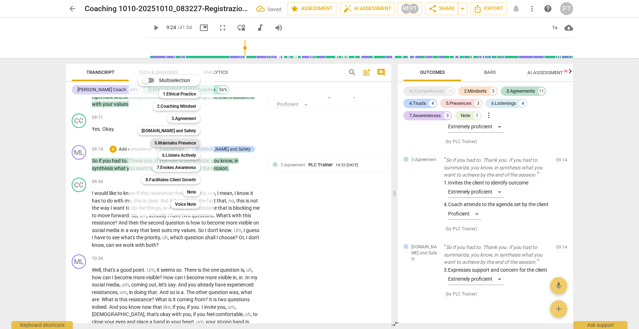
click at [183, 143] on b "5.Maintains Presence" at bounding box center [175, 143] width 41 height 9
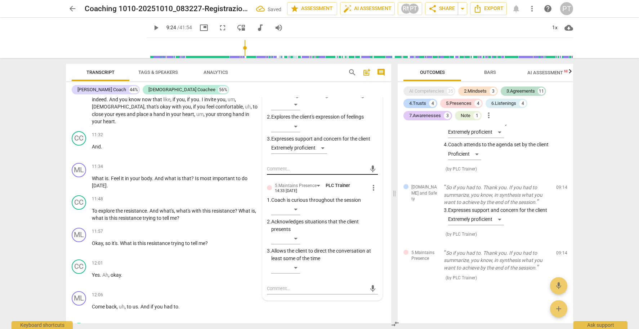
scroll to position [1521, 0]
click at [294, 203] on div "​" at bounding box center [285, 209] width 29 height 12
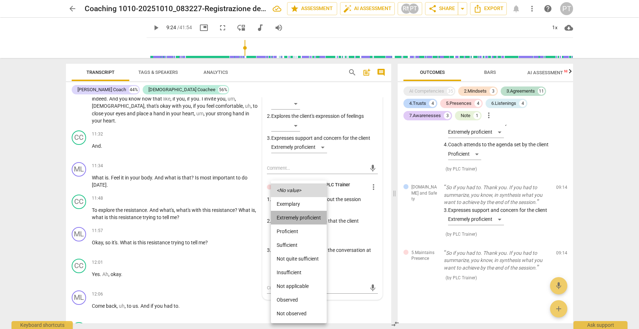
click at [296, 217] on li "Extremely proficient" at bounding box center [299, 218] width 56 height 14
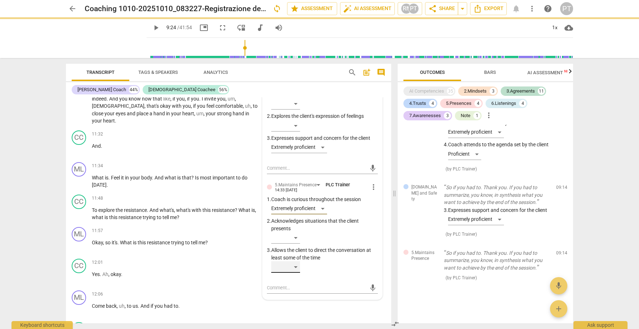
click at [298, 261] on div "​" at bounding box center [285, 267] width 29 height 12
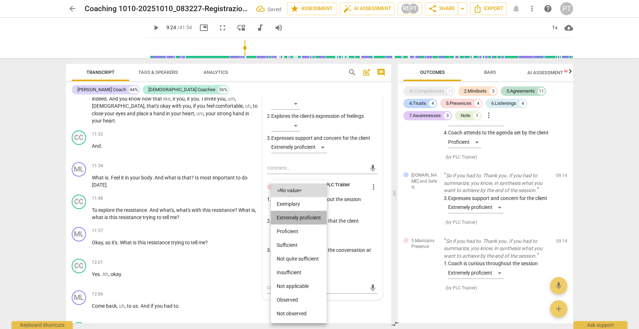
drag, startPoint x: 294, startPoint y: 218, endPoint x: 246, endPoint y: 203, distance: 50.9
click at [294, 218] on li "Extremely proficient" at bounding box center [299, 218] width 56 height 14
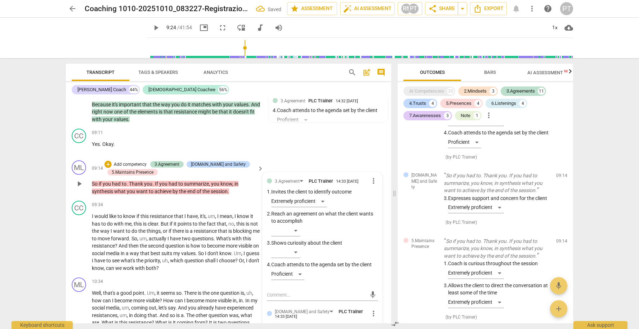
scroll to position [1293, 0]
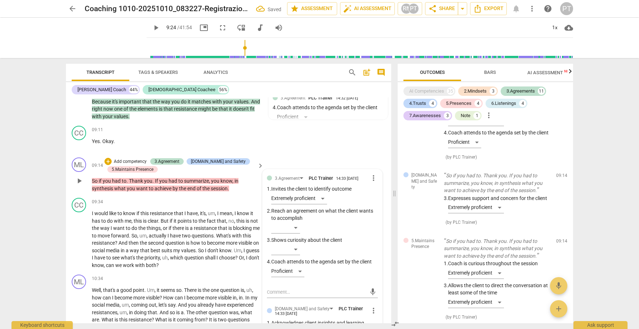
click at [126, 159] on p "Add competency" at bounding box center [130, 162] width 34 height 6
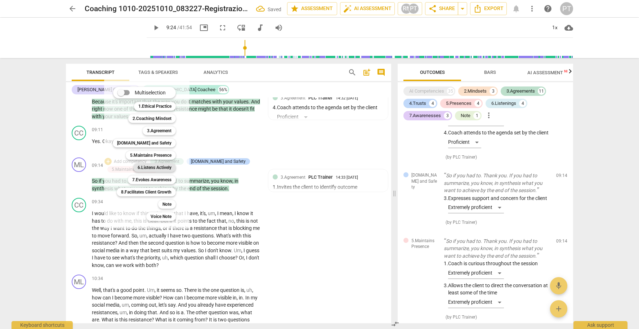
click at [153, 167] on b "6.Listens Actively" at bounding box center [155, 167] width 34 height 9
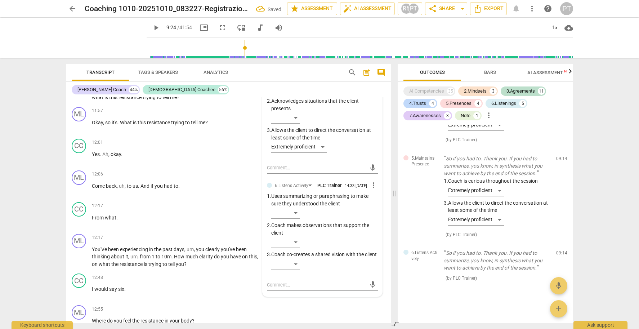
scroll to position [1643, 0]
click at [375, 174] on div "3.Agreement PLC Trainer 14:33 [DATE] more_vert 1. Invites the client to identif…" at bounding box center [323, 58] width 120 height 476
click at [370, 179] on span "more_vert" at bounding box center [373, 183] width 9 height 9
click at [378, 188] on li "Delete" at bounding box center [379, 188] width 25 height 14
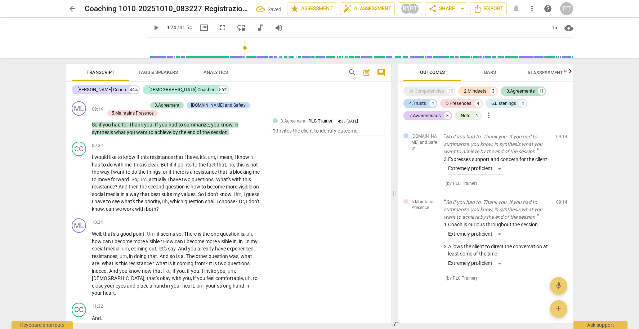
scroll to position [1347, 0]
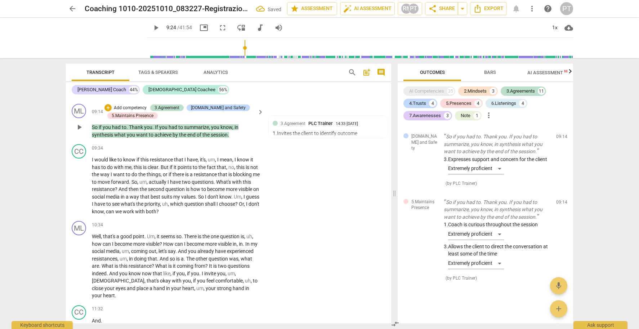
click at [129, 105] on p "Add competency" at bounding box center [130, 108] width 34 height 6
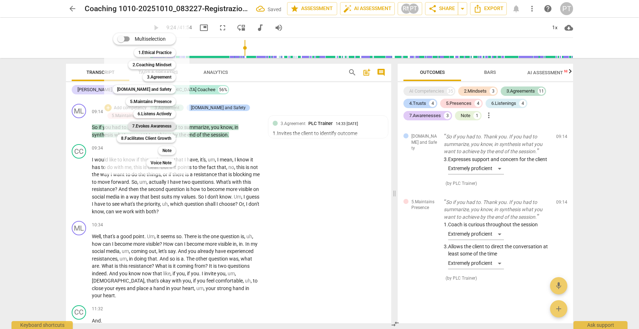
click at [155, 126] on b "7.Evokes Awareness" at bounding box center [151, 126] width 39 height 9
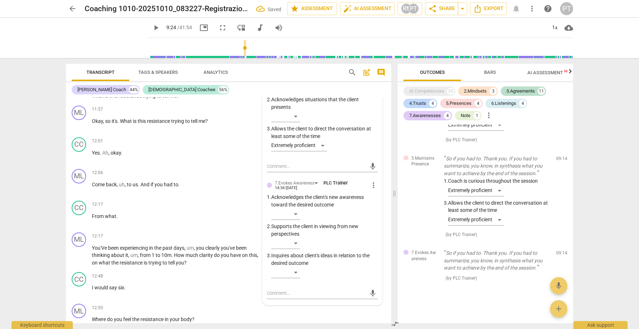
scroll to position [1650, 0]
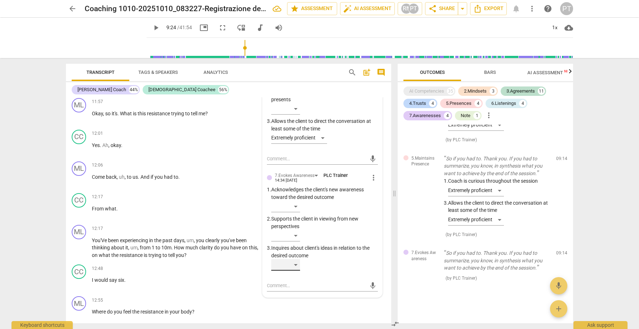
click at [294, 259] on div "​" at bounding box center [285, 265] width 29 height 12
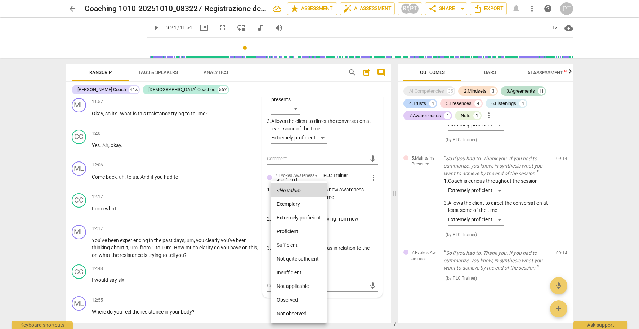
click at [299, 216] on li "Extremely proficient" at bounding box center [299, 218] width 56 height 14
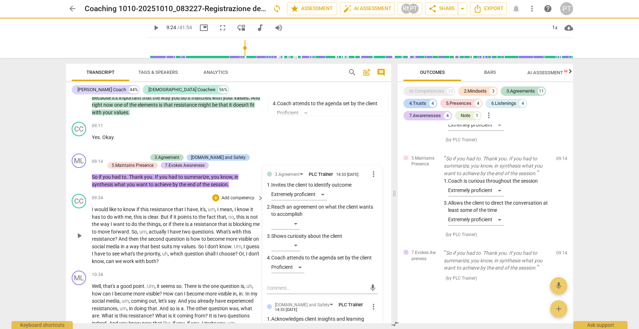
scroll to position [1339, 0]
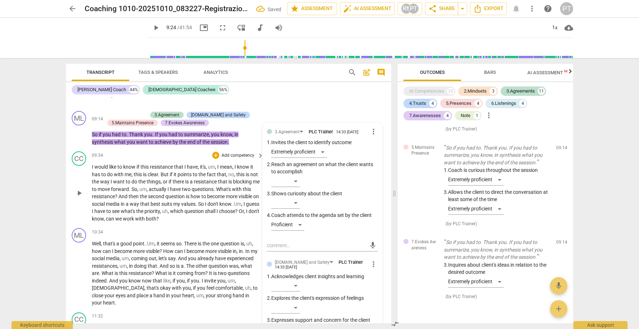
click at [79, 189] on span "play_arrow" at bounding box center [79, 193] width 9 height 9
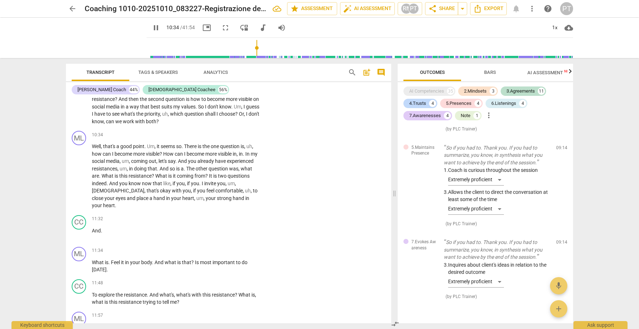
scroll to position [1435, 0]
click at [79, 173] on span "pause" at bounding box center [79, 177] width 9 height 9
click at [93, 229] on span "And" at bounding box center [96, 232] width 9 height 6
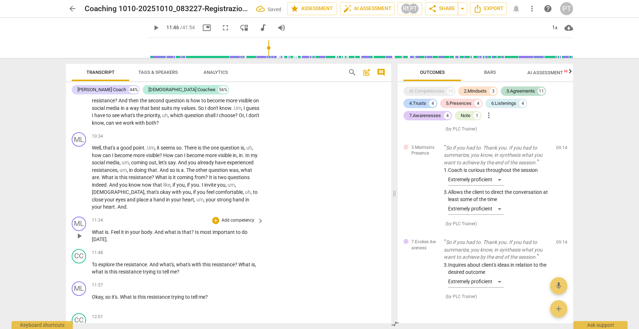
click at [93, 229] on span "What" at bounding box center [98, 232] width 13 height 6
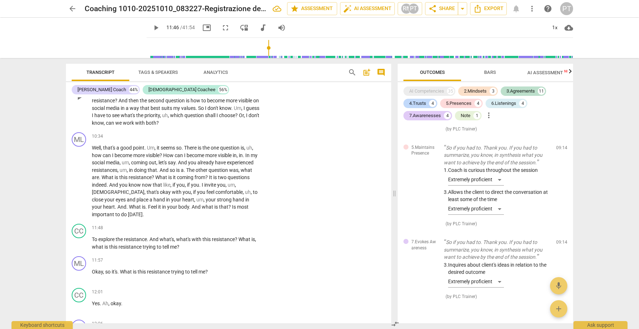
type input "706"
